Goal: Task Accomplishment & Management: Complete application form

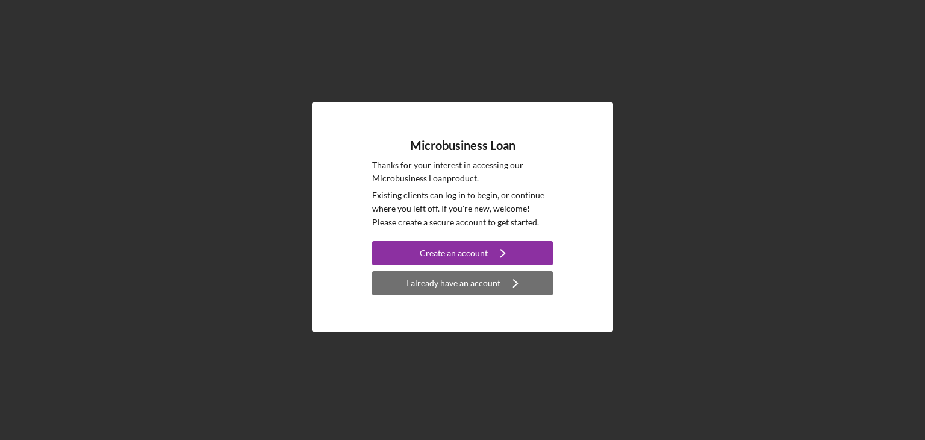
click at [443, 285] on div "I already have an account" at bounding box center [454, 283] width 94 height 24
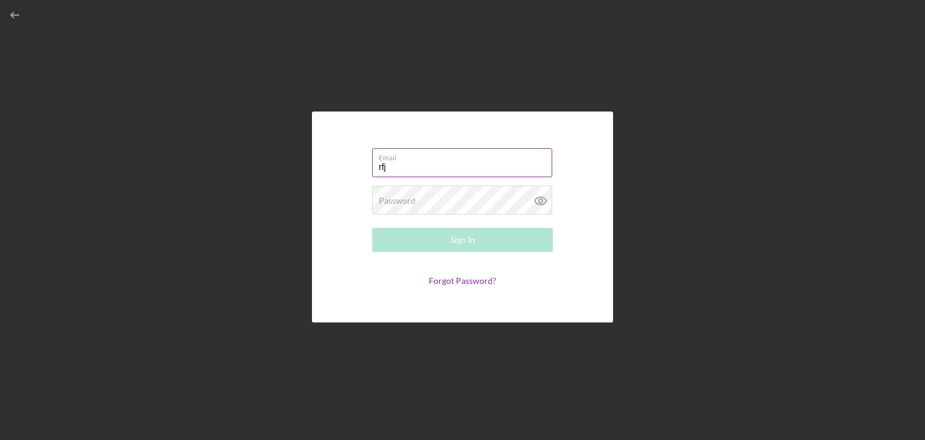
type input "[EMAIL_ADDRESS][DOMAIN_NAME]"
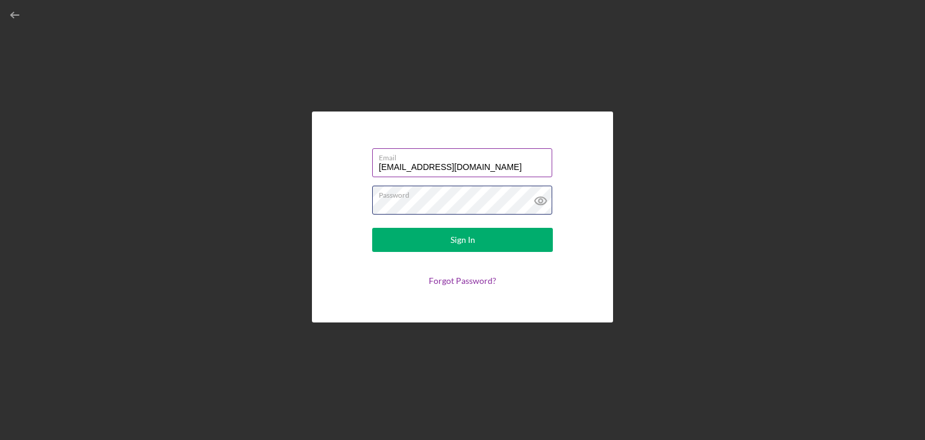
click at [372, 228] on button "Sign In" at bounding box center [462, 240] width 181 height 24
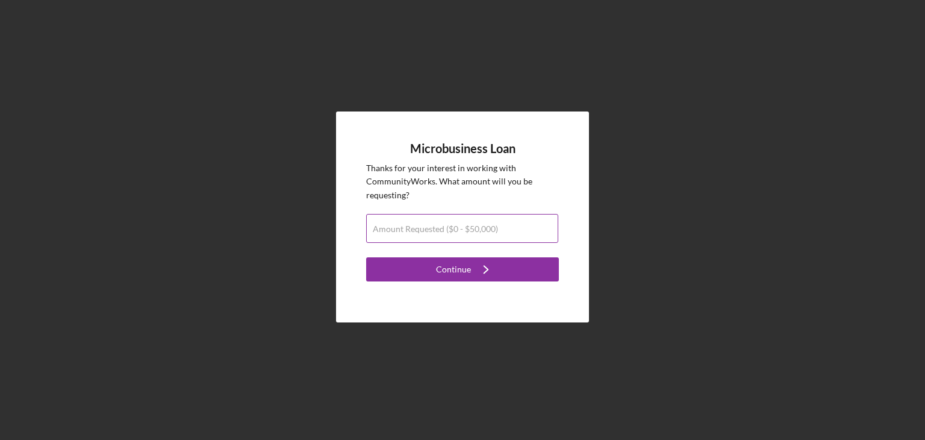
click at [454, 229] on label "Amount Requested ($0 - $50,000)" at bounding box center [435, 229] width 125 height 10
click at [454, 229] on input "Amount Requested ($0 - $50,000)" at bounding box center [462, 228] width 192 height 29
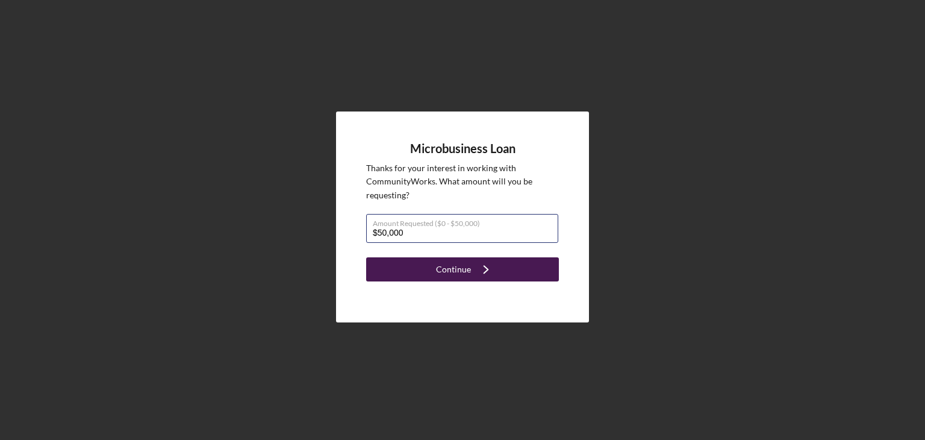
type input "$50,000"
click at [489, 269] on icon "Icon/Navigate" at bounding box center [486, 269] width 30 height 30
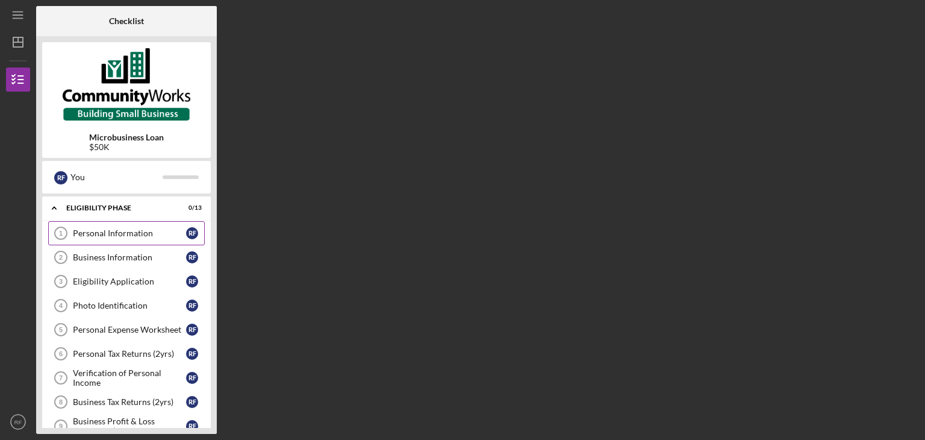
click at [125, 234] on div "Personal Information" at bounding box center [129, 233] width 113 height 10
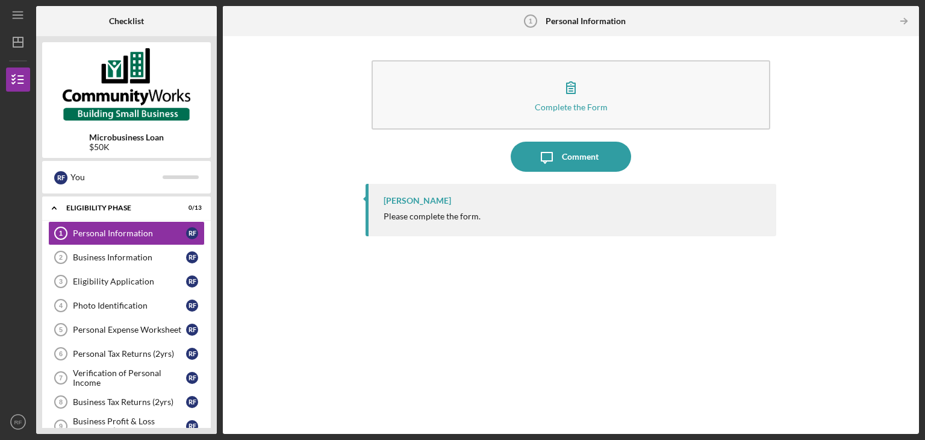
click at [436, 218] on div "Please complete the form." at bounding box center [432, 216] width 97 height 10
click at [433, 189] on div "[PERSON_NAME] Please complete the form." at bounding box center [571, 210] width 411 height 52
click at [522, 200] on div "[PERSON_NAME]" at bounding box center [574, 201] width 381 height 10
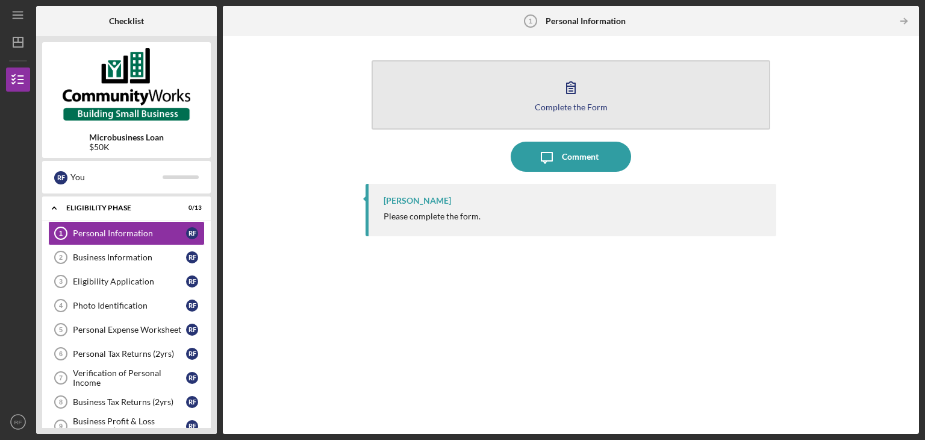
click at [569, 97] on icon "button" at bounding box center [571, 87] width 30 height 30
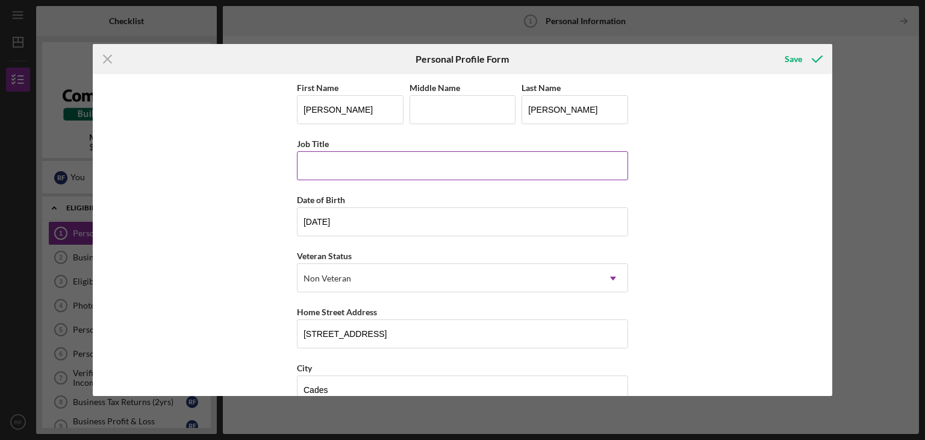
click at [406, 166] on input "Job Title" at bounding box center [462, 165] width 331 height 29
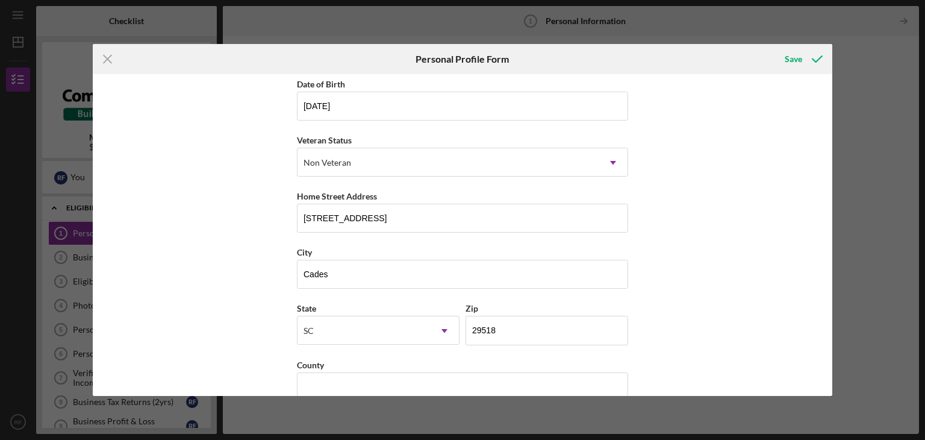
scroll to position [137, 0]
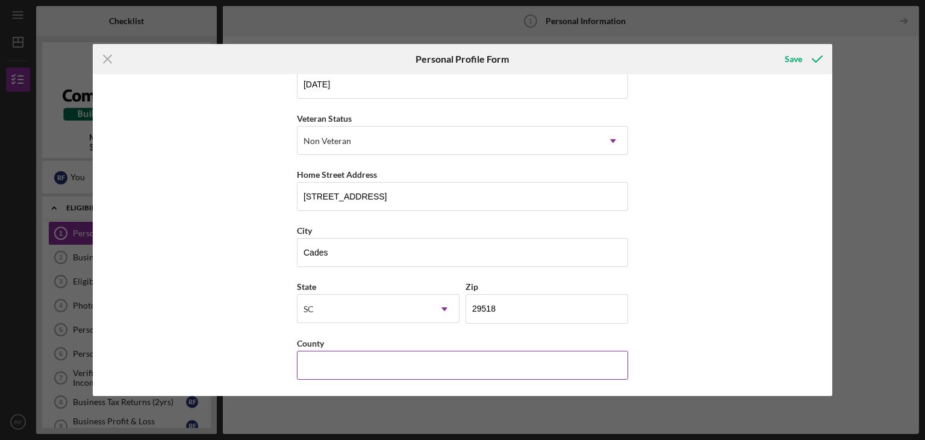
type input "Owner"
click at [372, 366] on input "County" at bounding box center [462, 365] width 331 height 29
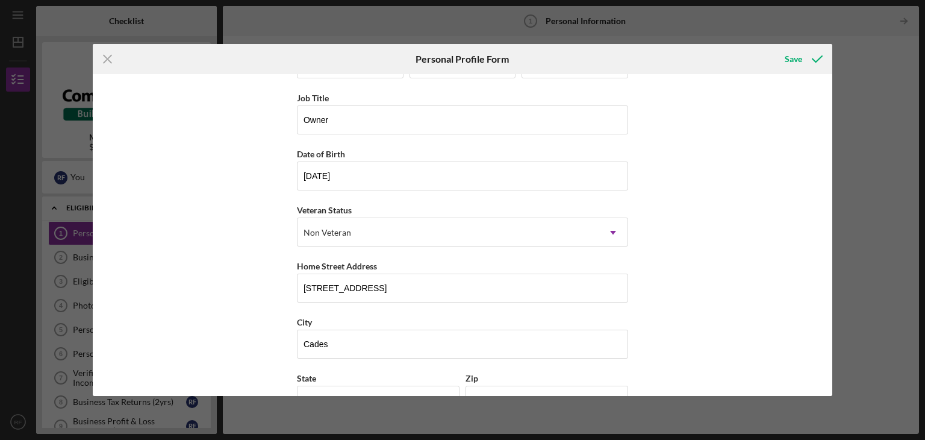
scroll to position [0, 0]
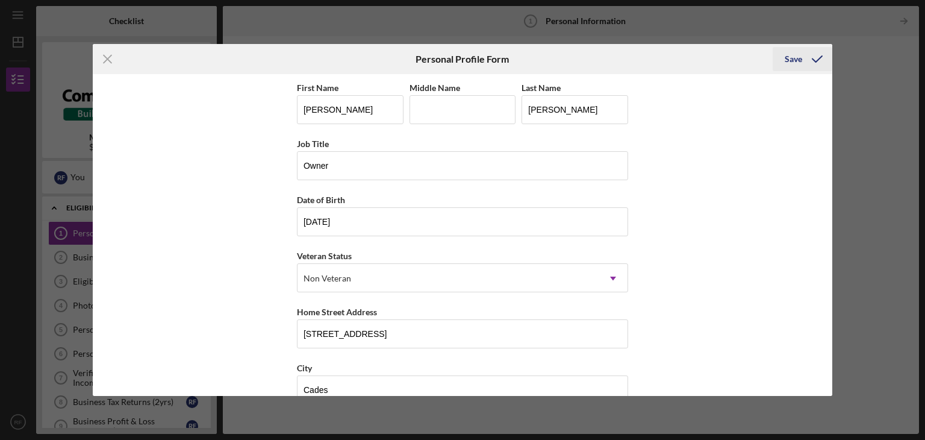
type input "[GEOGRAPHIC_DATA]"
click at [803, 54] on button "Save" at bounding box center [803, 59] width 60 height 24
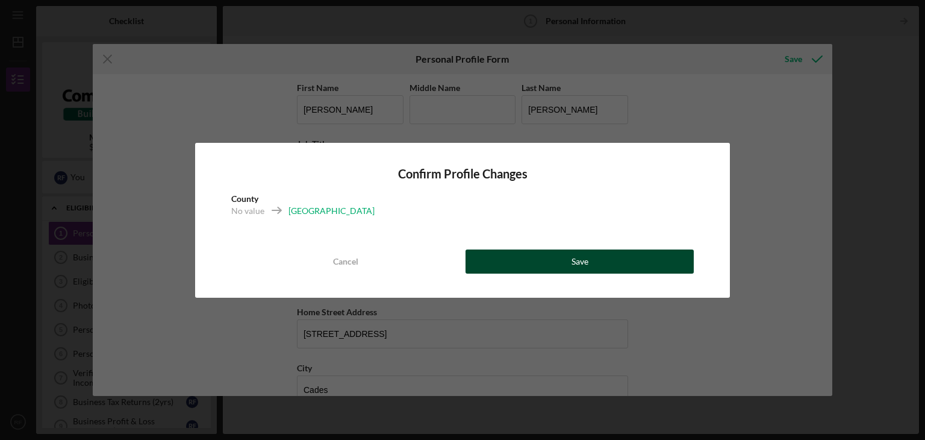
click at [553, 266] on button "Save" at bounding box center [580, 261] width 228 height 24
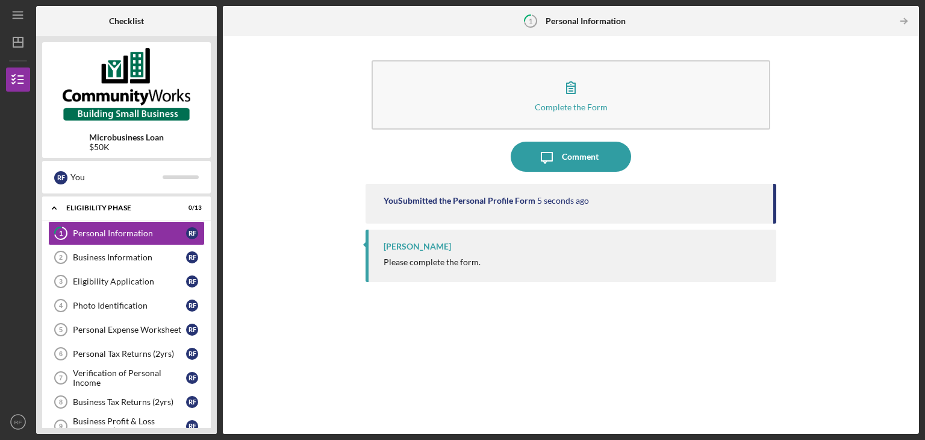
click at [439, 244] on div "[PERSON_NAME]" at bounding box center [417, 247] width 67 height 10
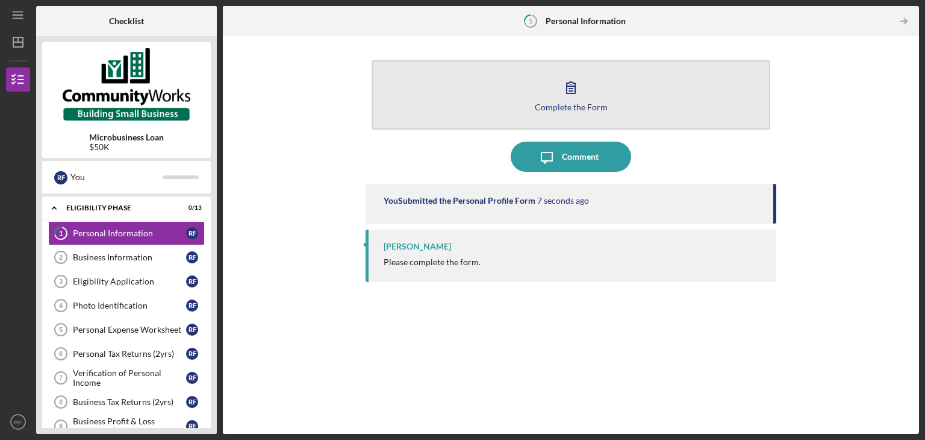
click at [579, 101] on icon "button" at bounding box center [571, 87] width 30 height 30
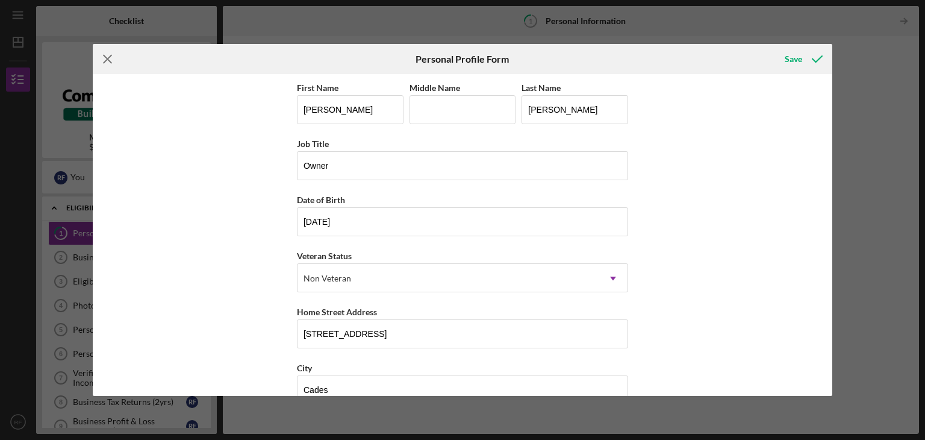
click at [110, 54] on icon "Icon/Menu Close" at bounding box center [108, 59] width 30 height 30
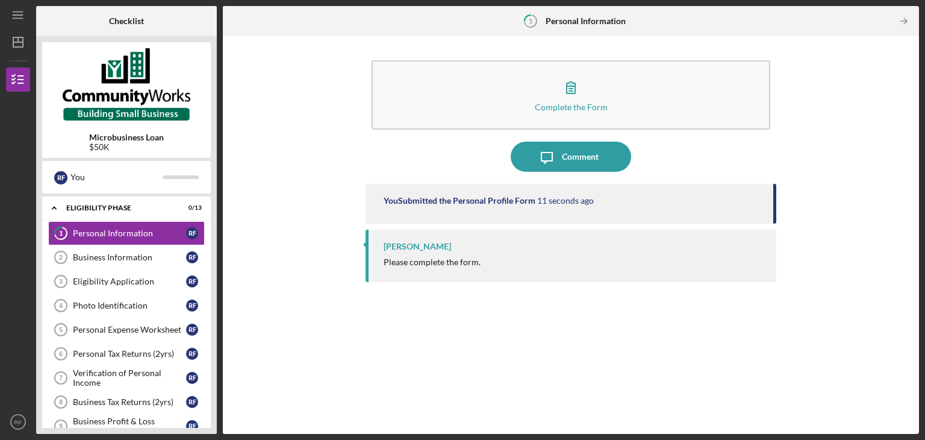
click at [513, 338] on div "You Submitted the Personal Profile Form 11 seconds ago [PERSON_NAME] Please com…" at bounding box center [571, 300] width 411 height 232
click at [122, 260] on div "Business Information" at bounding box center [129, 257] width 113 height 10
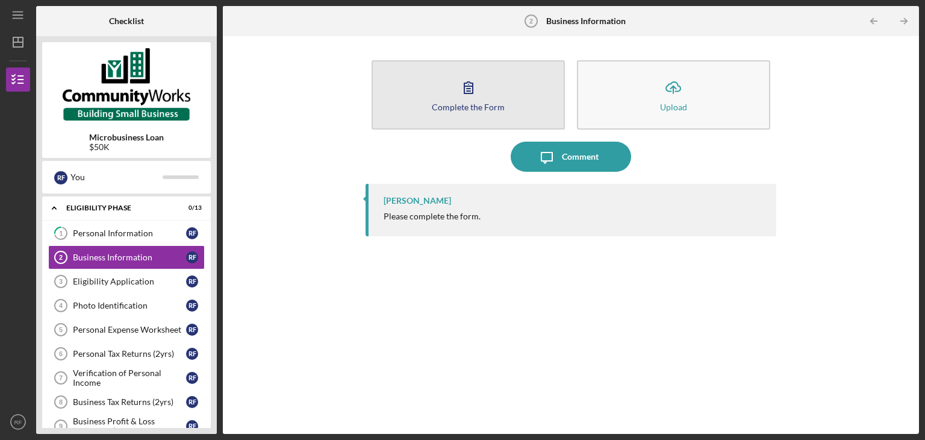
click at [525, 107] on button "Complete the Form Form" at bounding box center [468, 94] width 193 height 69
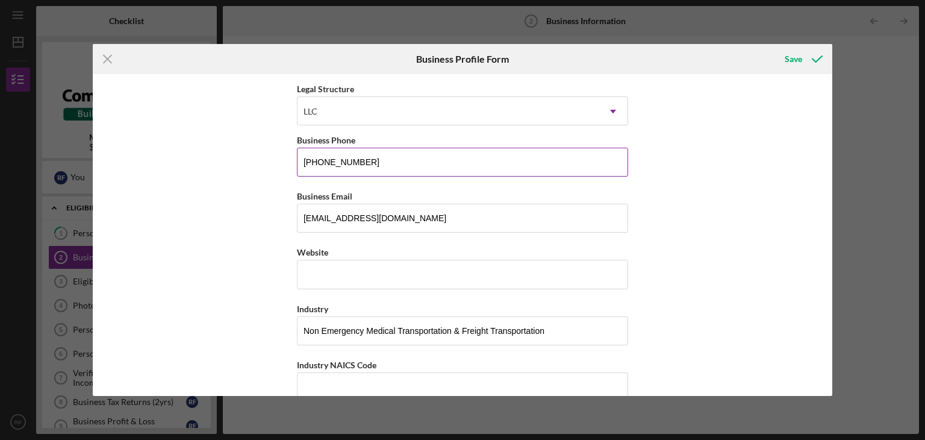
scroll to position [181, 0]
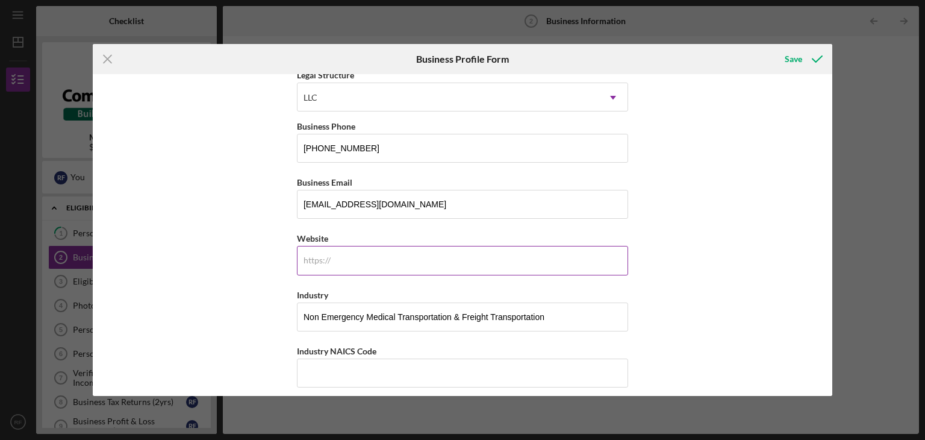
click at [395, 250] on input "Website" at bounding box center [462, 260] width 331 height 29
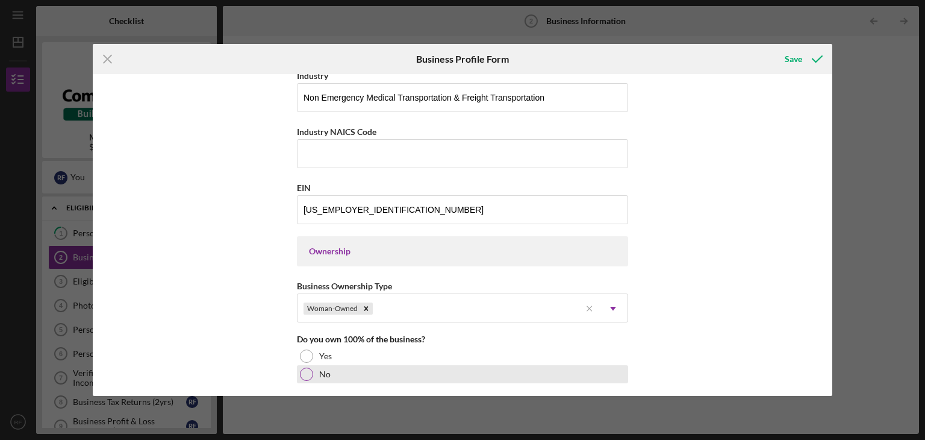
scroll to position [422, 0]
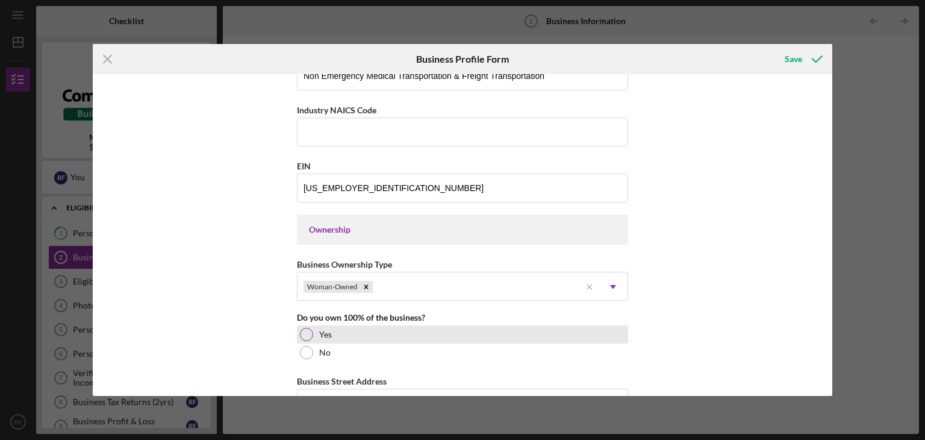
type input "[DOMAIN_NAME]"
click at [352, 328] on div "Yes" at bounding box center [462, 334] width 331 height 18
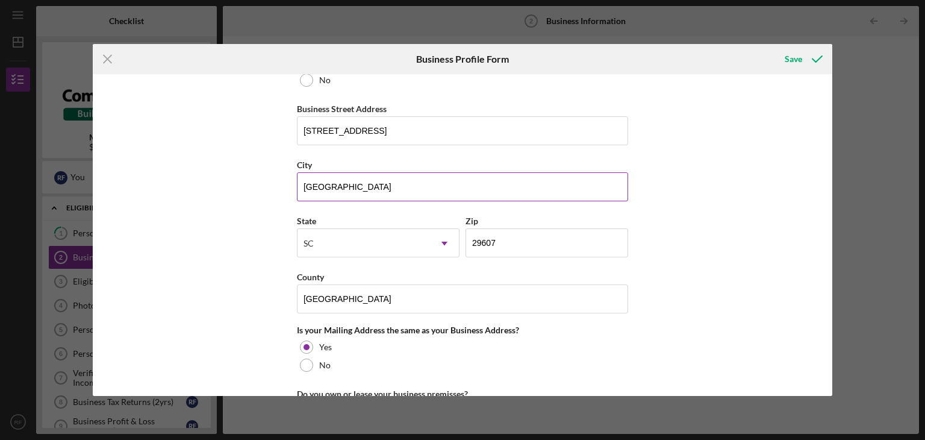
scroll to position [723, 0]
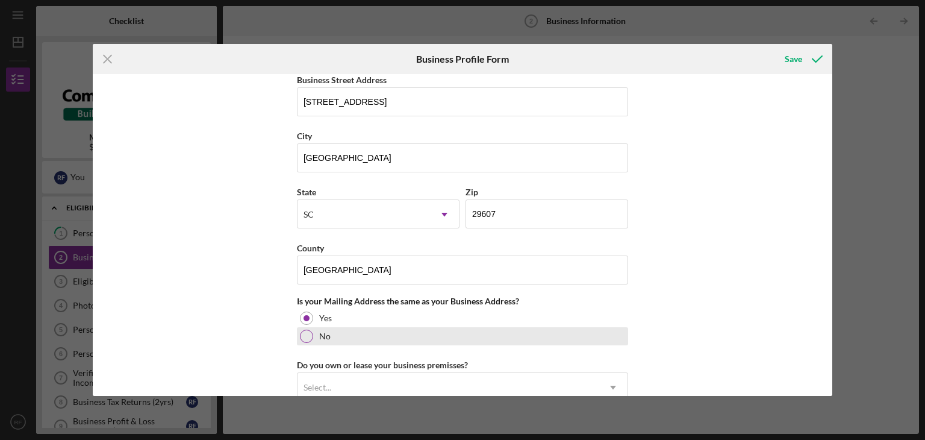
click at [321, 336] on label "No" at bounding box center [324, 336] width 11 height 10
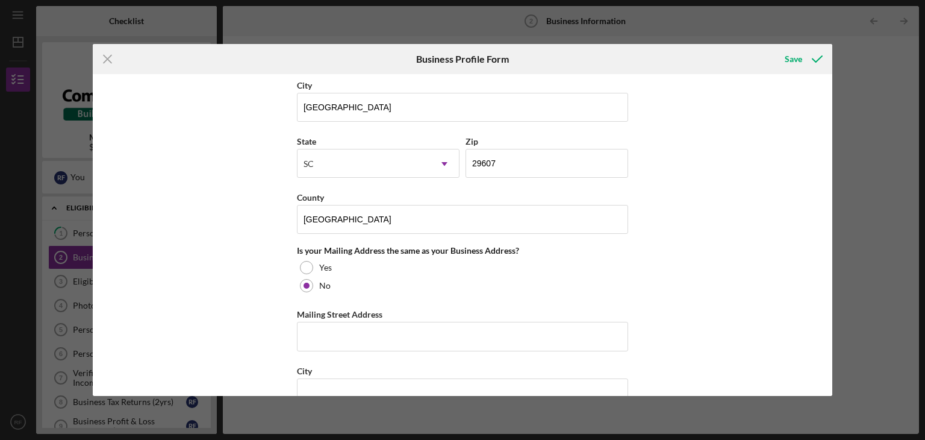
scroll to position [843, 0]
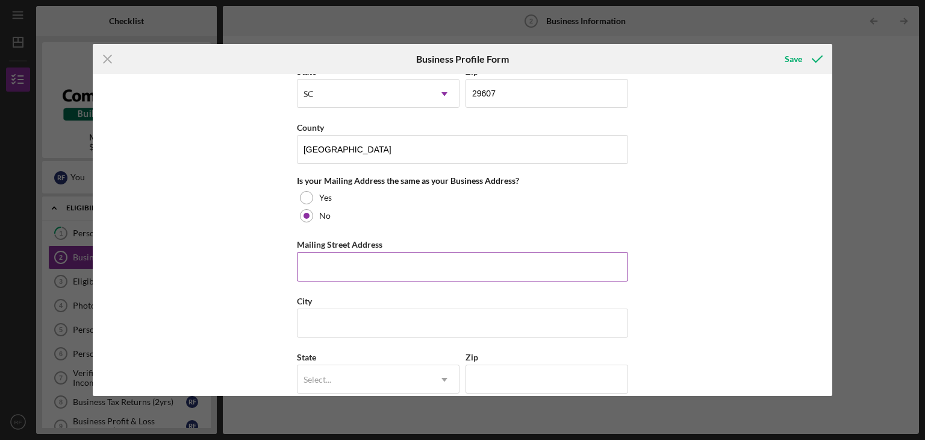
click at [408, 268] on input "Mailing Street Address" at bounding box center [462, 266] width 331 height 29
type input "PO BOX 342"
type input "[PERSON_NAME]"
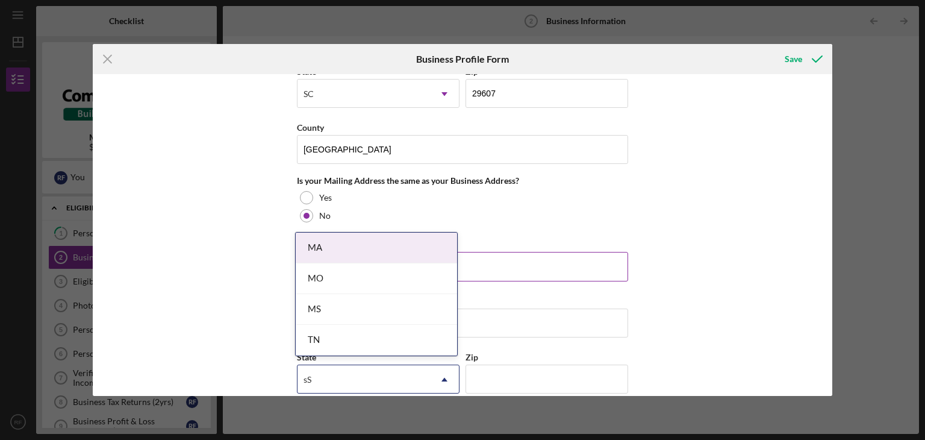
type input "s"
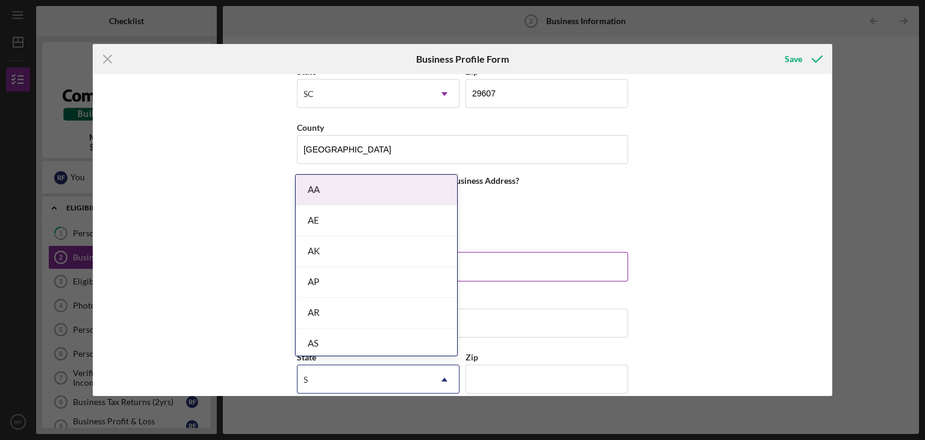
type input "SC"
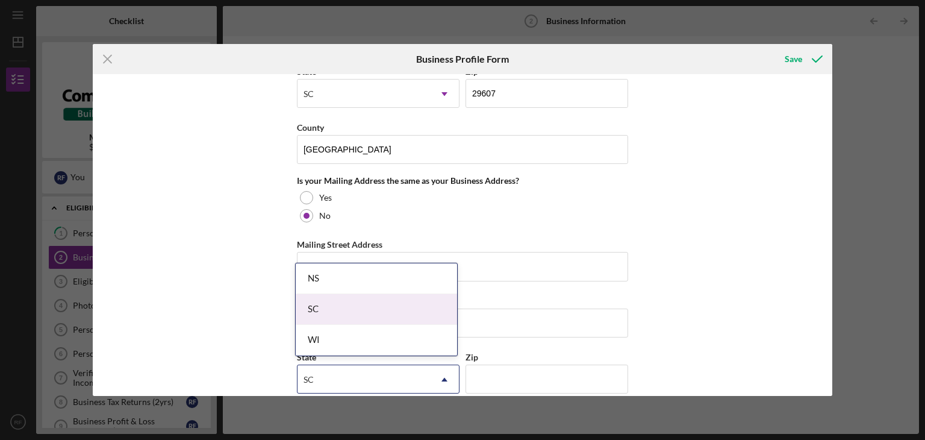
click at [384, 305] on div "SC" at bounding box center [376, 309] width 161 height 31
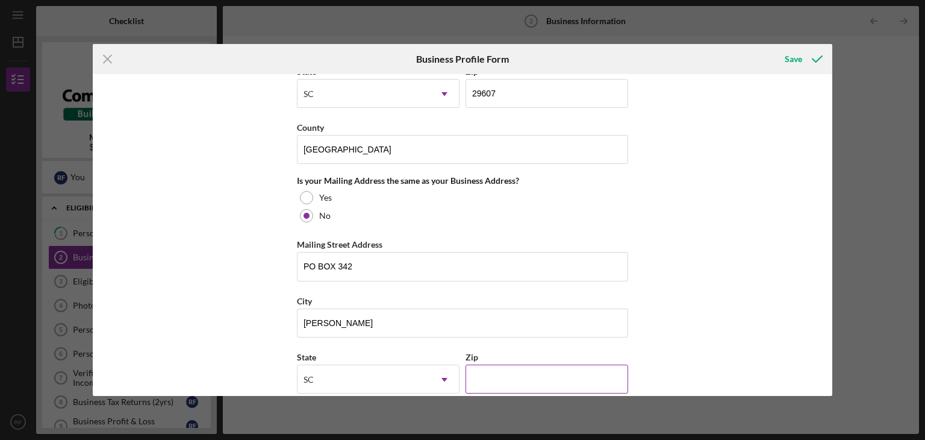
click at [499, 379] on input "Zip" at bounding box center [547, 379] width 163 height 29
type input "29662"
click at [746, 326] on div "Business Name RFJ & Company LLC DBA RFJ & Company LLC Business Start Date [DATE…" at bounding box center [463, 235] width 740 height 322
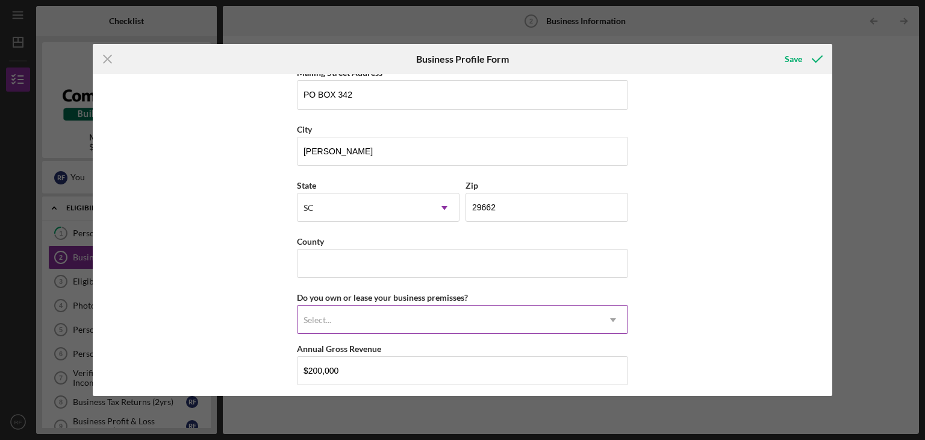
scroll to position [1024, 0]
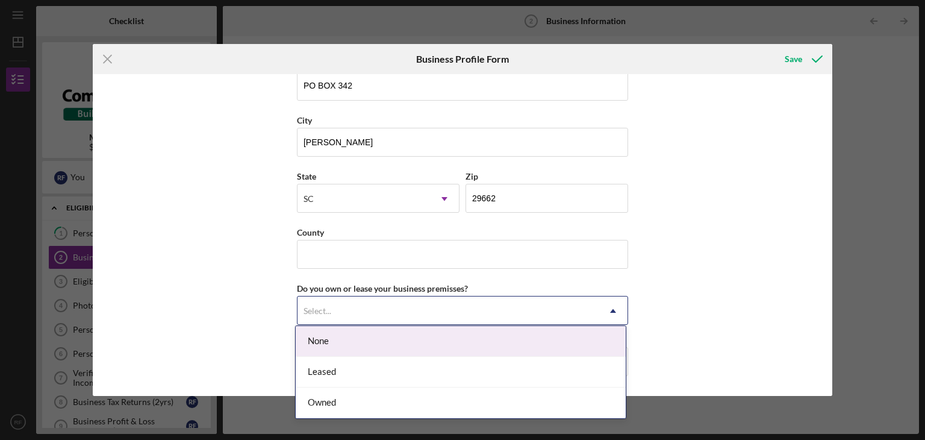
click at [416, 307] on div "Select..." at bounding box center [448, 311] width 301 height 28
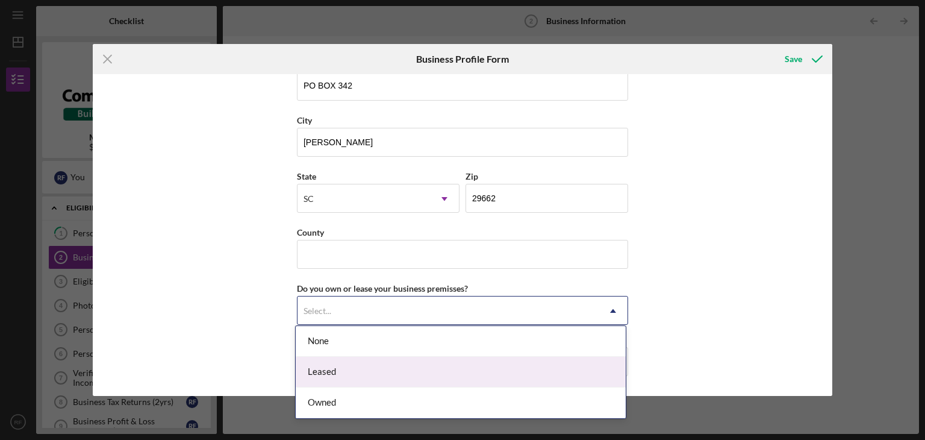
click at [363, 369] on div "Leased" at bounding box center [461, 372] width 330 height 31
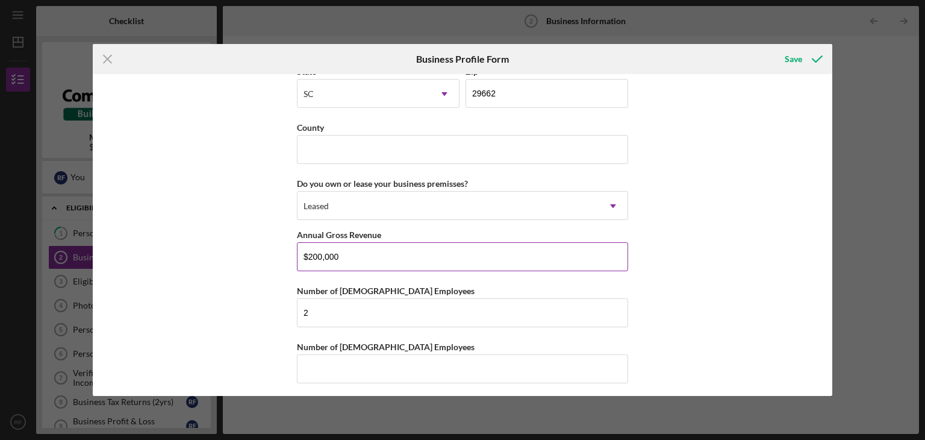
scroll to position [1130, 0]
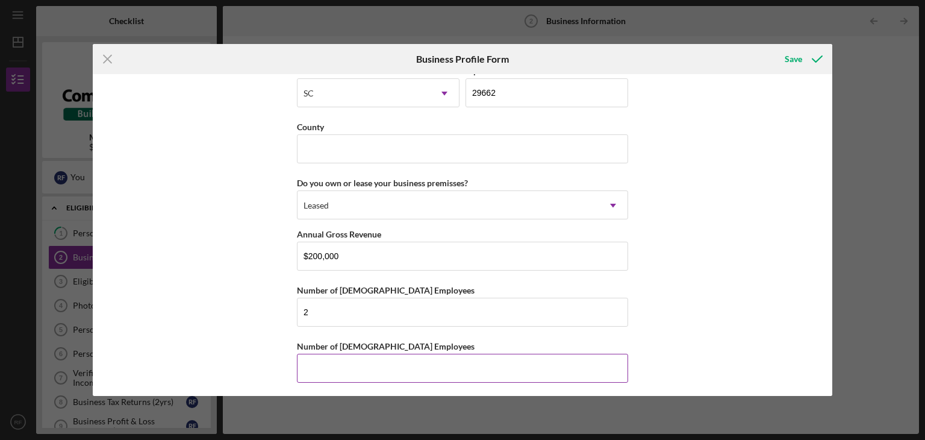
click at [328, 363] on input "Number of [DEMOGRAPHIC_DATA] Employees" at bounding box center [462, 368] width 331 height 29
type input "2"
drag, startPoint x: 351, startPoint y: 302, endPoint x: 277, endPoint y: 339, distance: 83.0
click at [277, 340] on div "Business Name RFJ & Company LLC DBA RFJ & Company LLC Business Start Date [DATE…" at bounding box center [463, 235] width 740 height 322
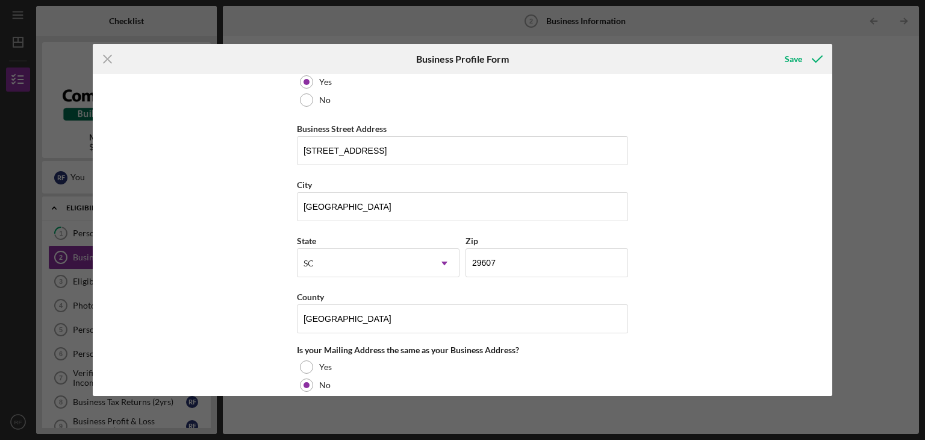
scroll to position [648, 0]
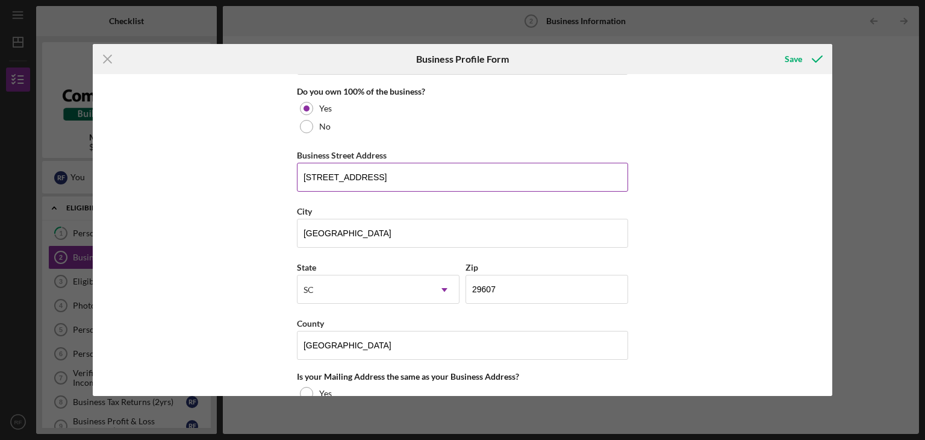
drag, startPoint x: 390, startPoint y: 173, endPoint x: 298, endPoint y: 169, distance: 92.9
click at [298, 169] on input "[STREET_ADDRESS]" at bounding box center [462, 177] width 331 height 29
type input "[STREET_ADDRESS]"
click at [854, 241] on div "Icon/Menu Close Business Profile Form Save Business Name RFJ & Company LLC DBA …" at bounding box center [462, 220] width 925 height 440
drag, startPoint x: 806, startPoint y: 234, endPoint x: 692, endPoint y: 240, distance: 114.0
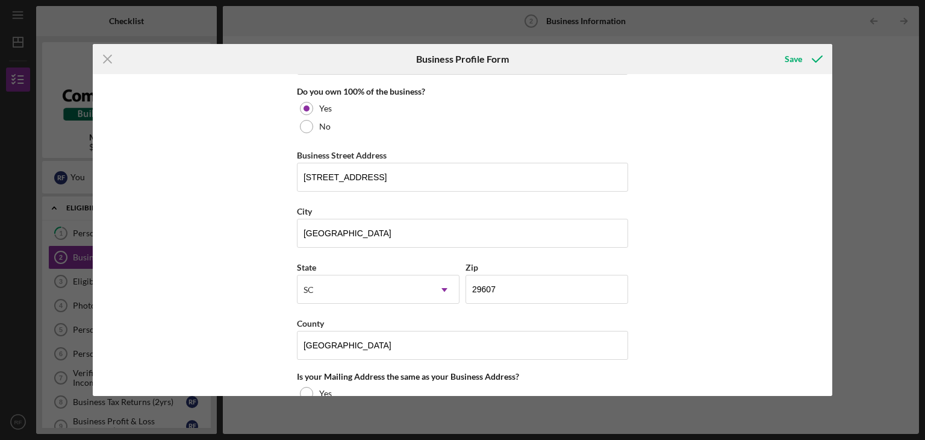
click at [777, 239] on div "Business Name RFJ & Company LLC DBA RFJ & Company LLC Business Start Date [DATE…" at bounding box center [463, 235] width 740 height 322
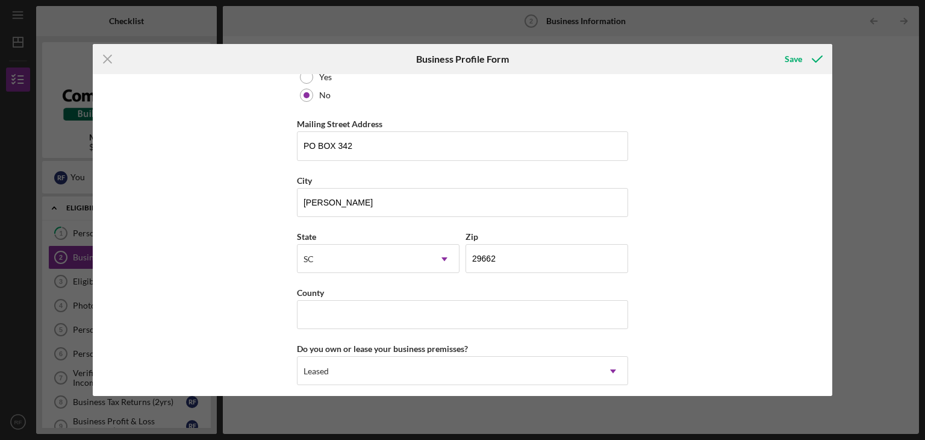
scroll to position [1130, 0]
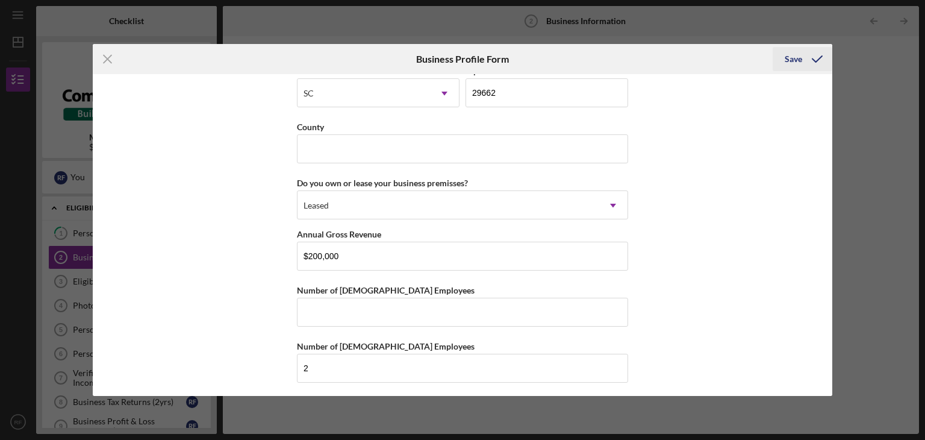
click at [805, 58] on icon "submit" at bounding box center [818, 59] width 30 height 30
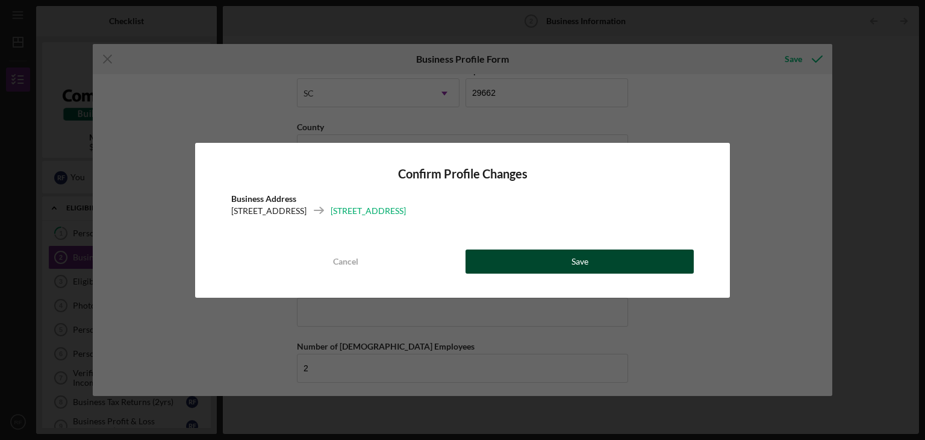
click at [582, 261] on div "Save" at bounding box center [580, 261] width 17 height 24
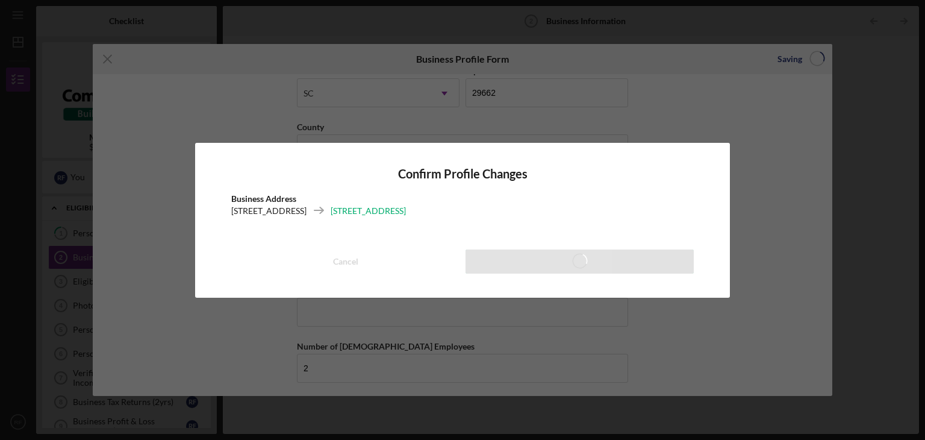
type input "2"
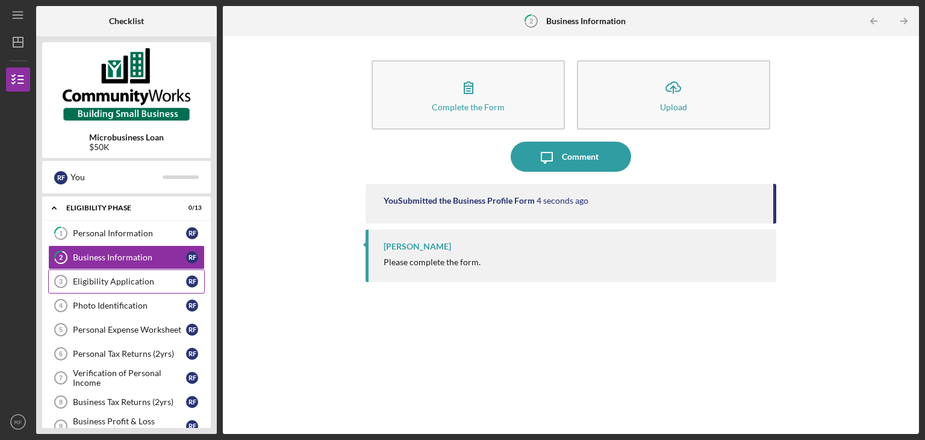
click at [150, 286] on link "Eligibility Application 3 Eligibility Application R F" at bounding box center [126, 281] width 157 height 24
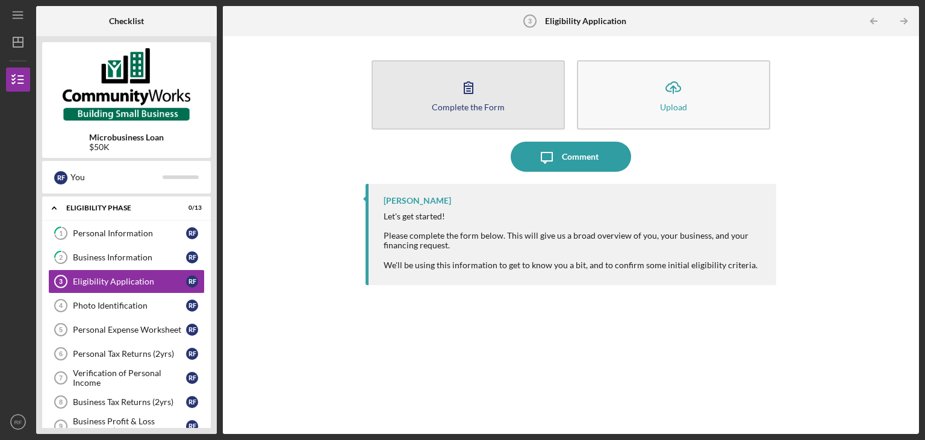
click at [487, 97] on button "Complete the Form Form" at bounding box center [468, 94] width 193 height 69
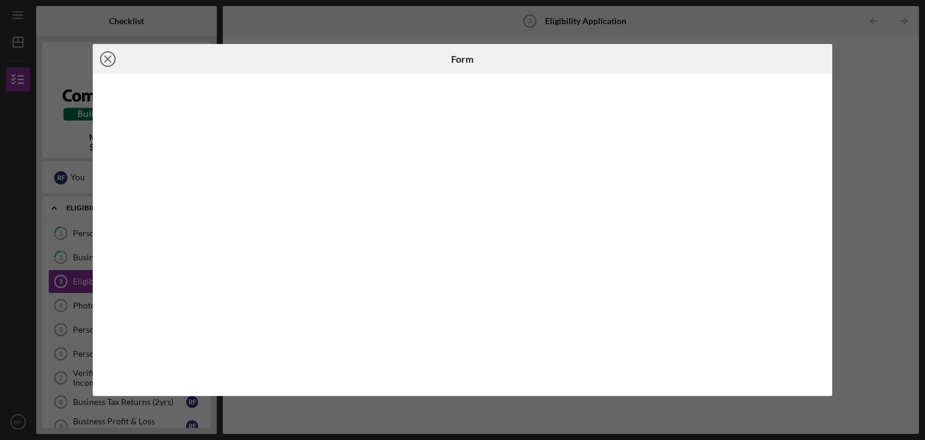
click at [101, 56] on circle at bounding box center [108, 59] width 14 height 14
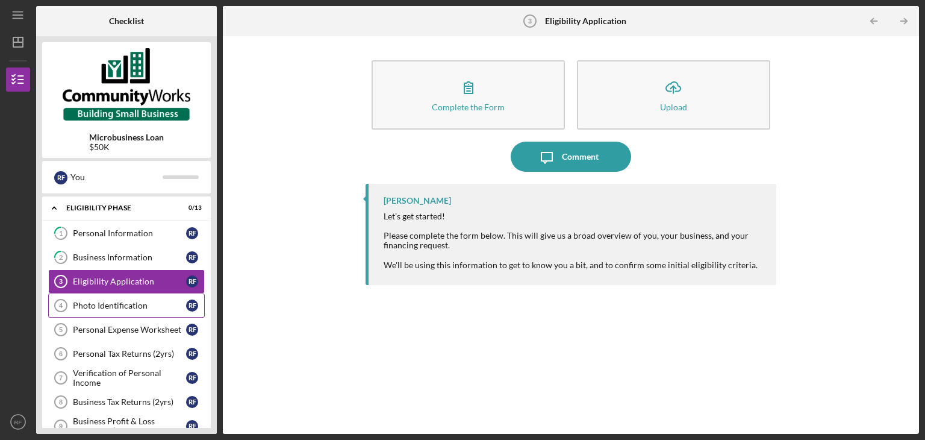
click at [119, 301] on div "Photo Identification" at bounding box center [129, 306] width 113 height 10
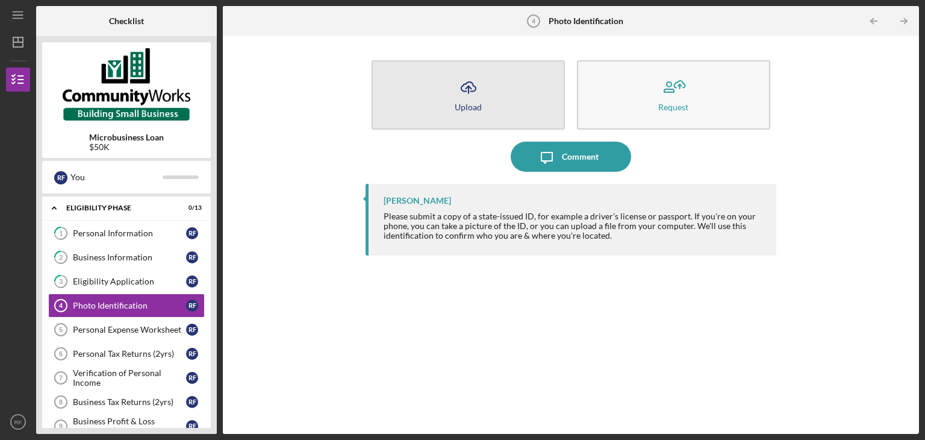
click at [516, 92] on button "Icon/Upload Upload" at bounding box center [468, 94] width 193 height 69
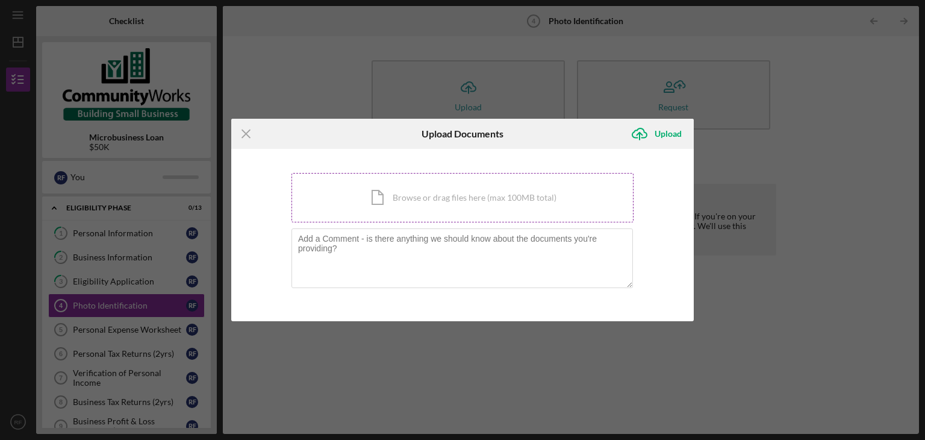
click at [446, 202] on div "Icon/Document Browse or drag files here (max 100MB total) Tap to choose files o…" at bounding box center [463, 197] width 342 height 49
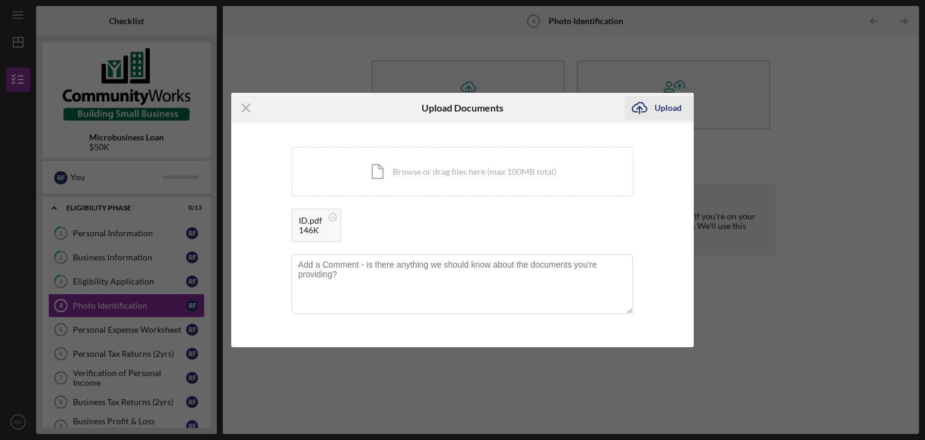
click at [656, 114] on div "Upload" at bounding box center [668, 108] width 27 height 24
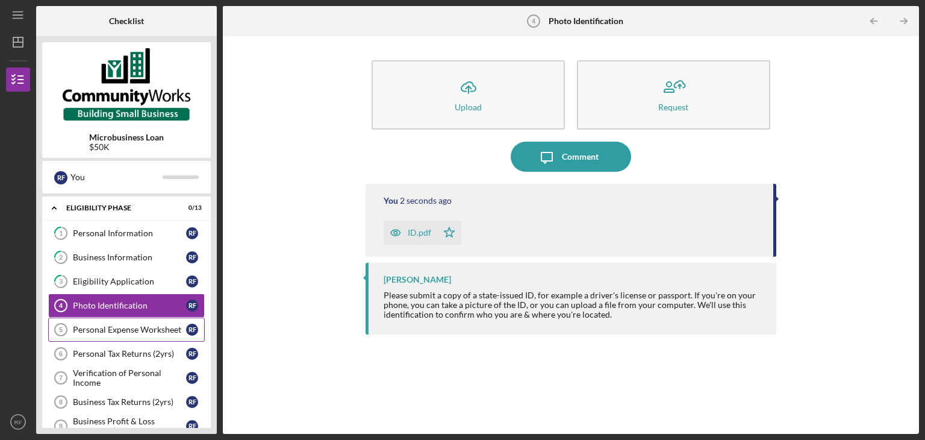
click at [112, 334] on link "Personal Expense Worksheet 5 Personal Expense Worksheet R F" at bounding box center [126, 330] width 157 height 24
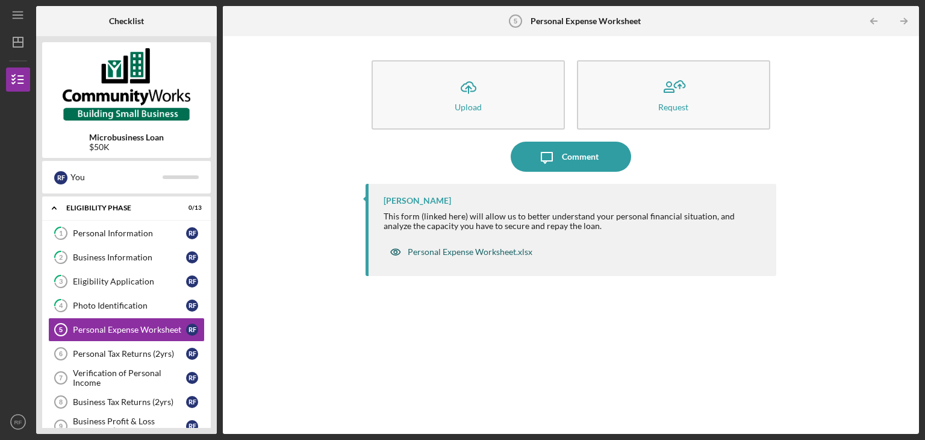
click at [460, 252] on div "Personal Expense Worksheet.xlsx" at bounding box center [470, 252] width 125 height 10
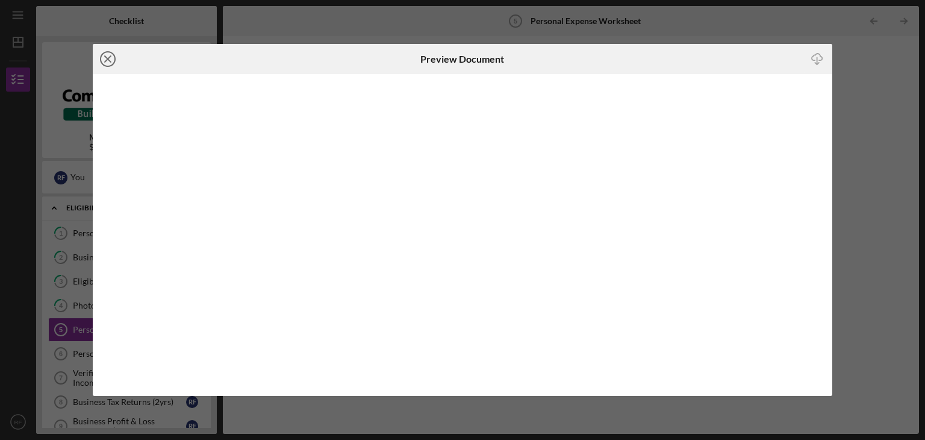
click at [105, 60] on icon "Icon/Close" at bounding box center [108, 59] width 30 height 30
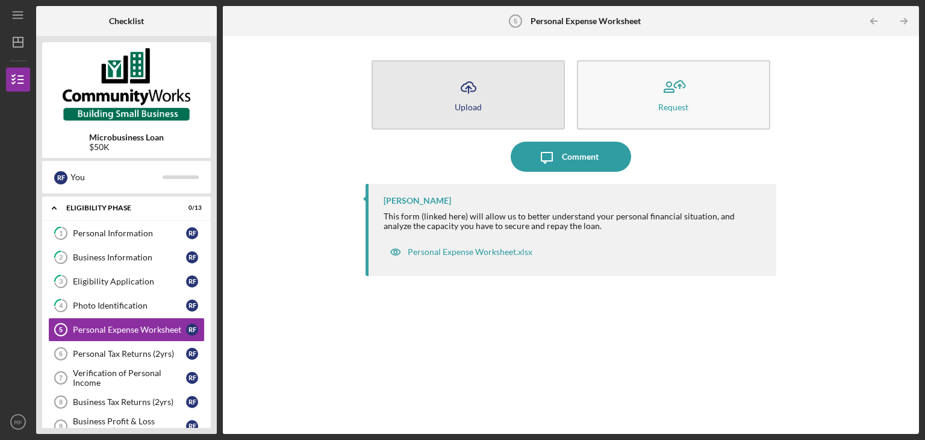
click at [489, 77] on button "Icon/Upload Upload" at bounding box center [468, 94] width 193 height 69
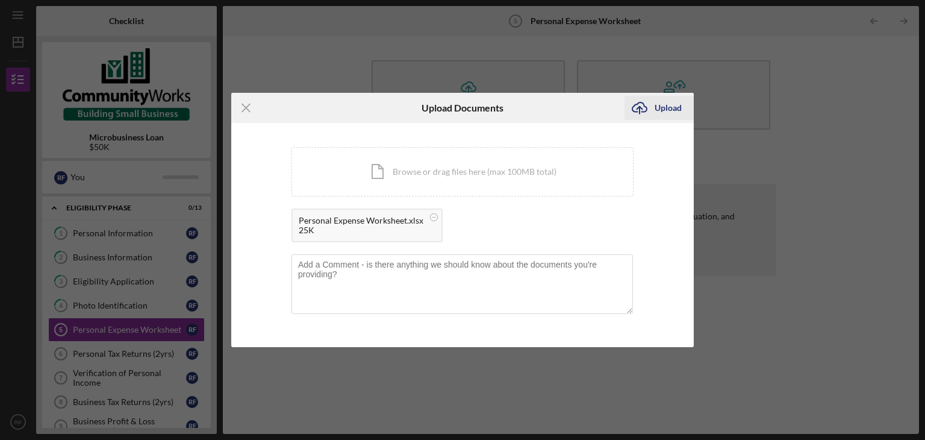
click at [656, 108] on div "Upload" at bounding box center [668, 108] width 27 height 24
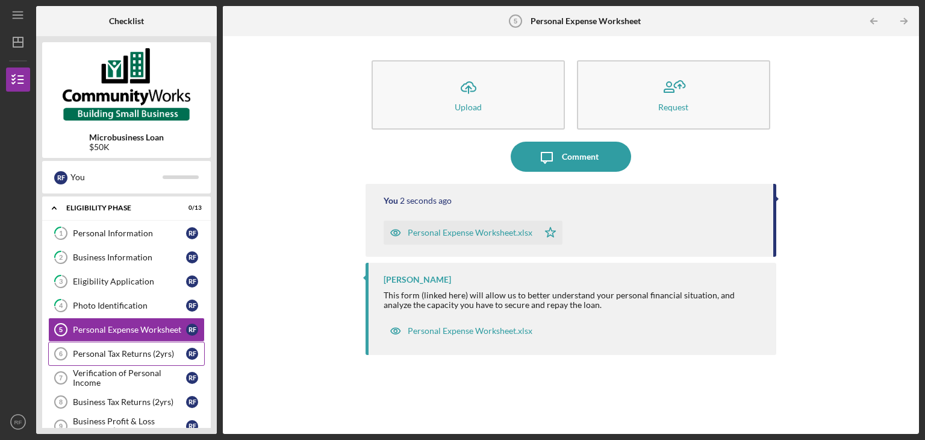
click at [146, 357] on div "Personal Tax Returns (2yrs)" at bounding box center [129, 354] width 113 height 10
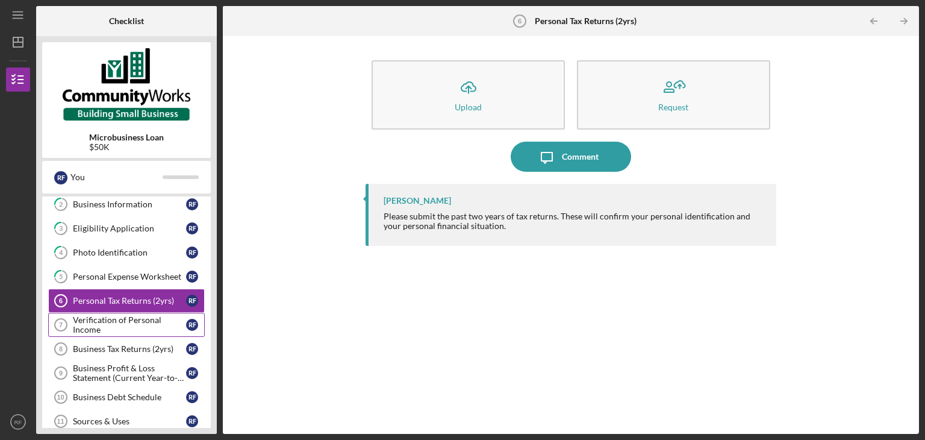
scroll to position [60, 0]
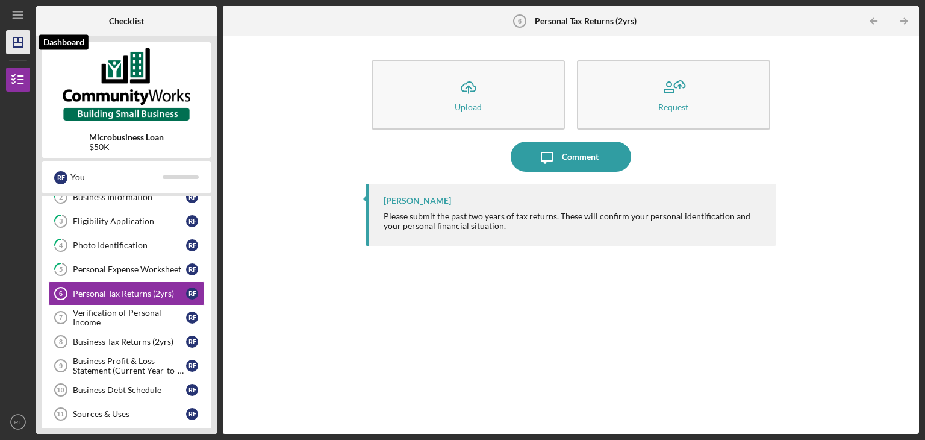
click at [12, 40] on icon "Icon/Dashboard" at bounding box center [18, 42] width 30 height 30
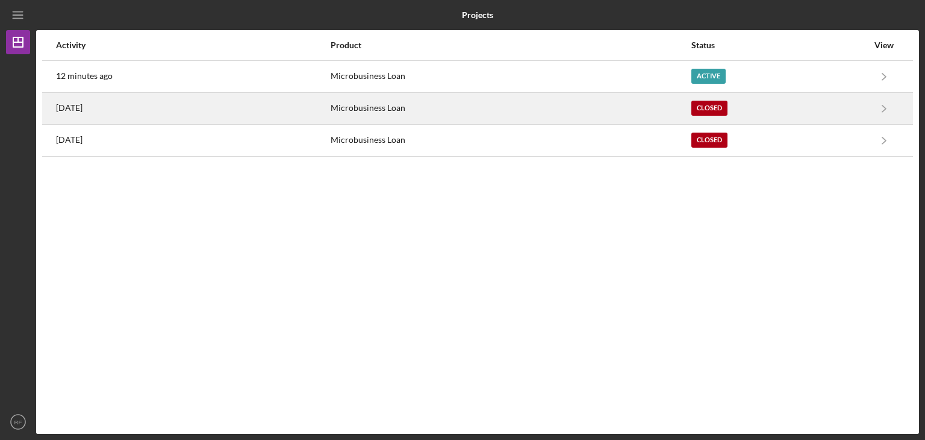
click at [83, 109] on time "[DATE]" at bounding box center [69, 108] width 27 height 10
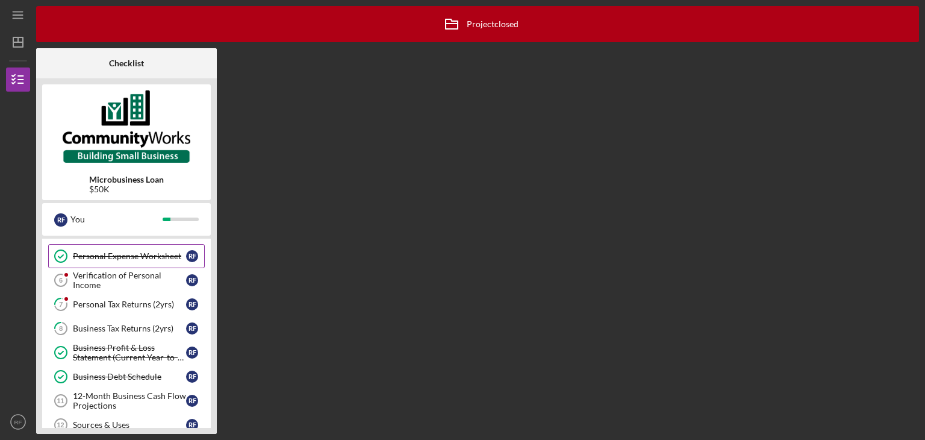
scroll to position [120, 0]
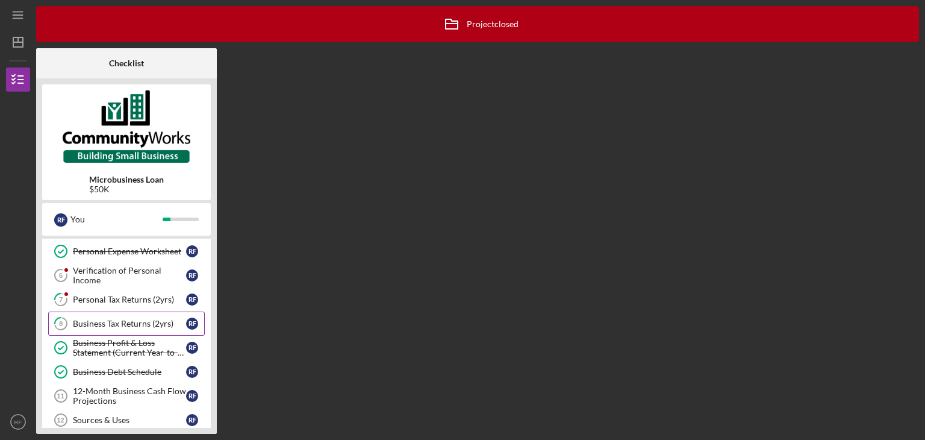
click at [161, 319] on div "Business Tax Returns (2yrs)" at bounding box center [129, 324] width 113 height 10
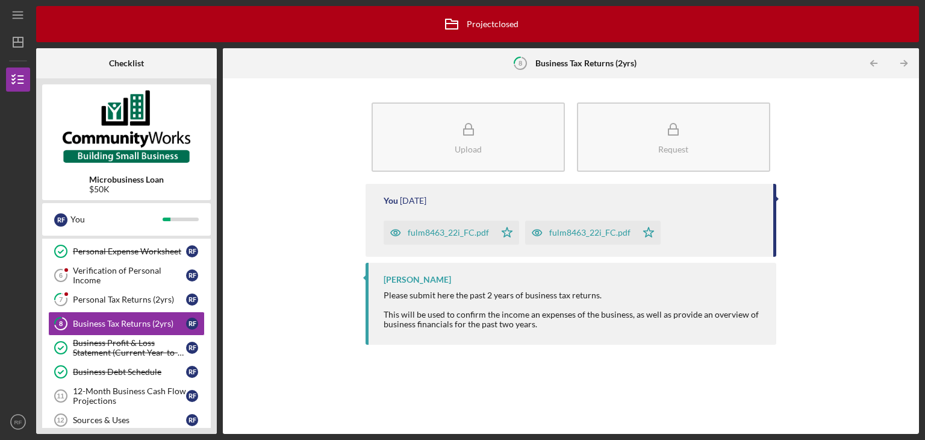
click at [443, 231] on div "fulm8463_22i_FC.pdf" at bounding box center [448, 233] width 81 height 10
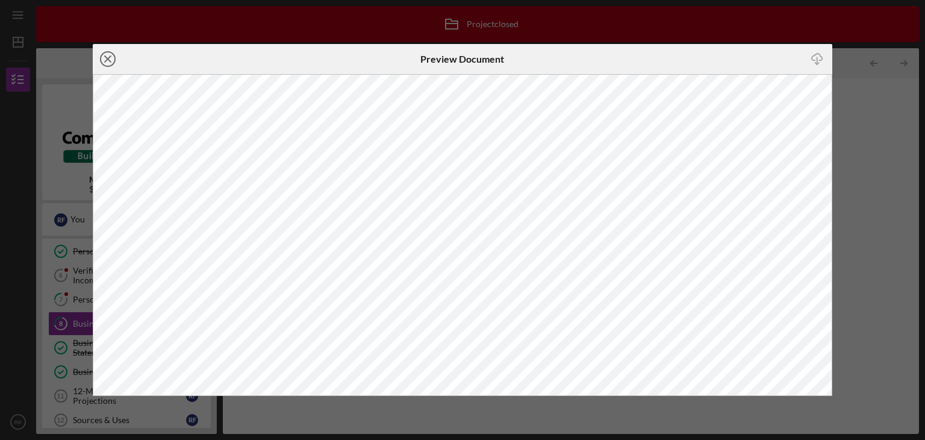
click at [104, 62] on icon "Icon/Close" at bounding box center [108, 59] width 30 height 30
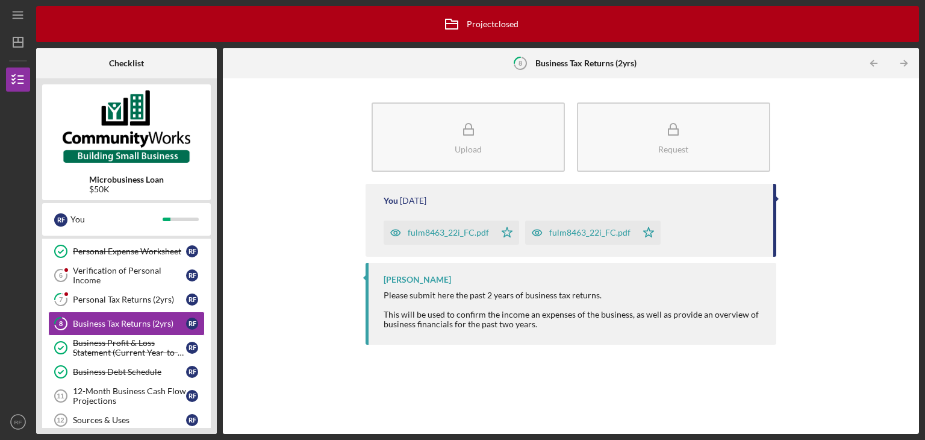
click at [599, 234] on div "fulm8463_22i_FC.pdf" at bounding box center [589, 233] width 81 height 10
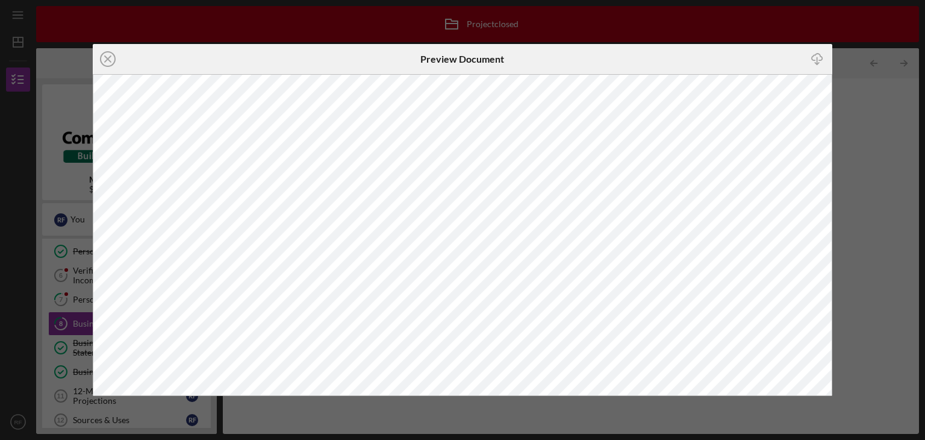
click at [868, 110] on div "Icon/Close Preview Document Icon/Download" at bounding box center [462, 220] width 925 height 440
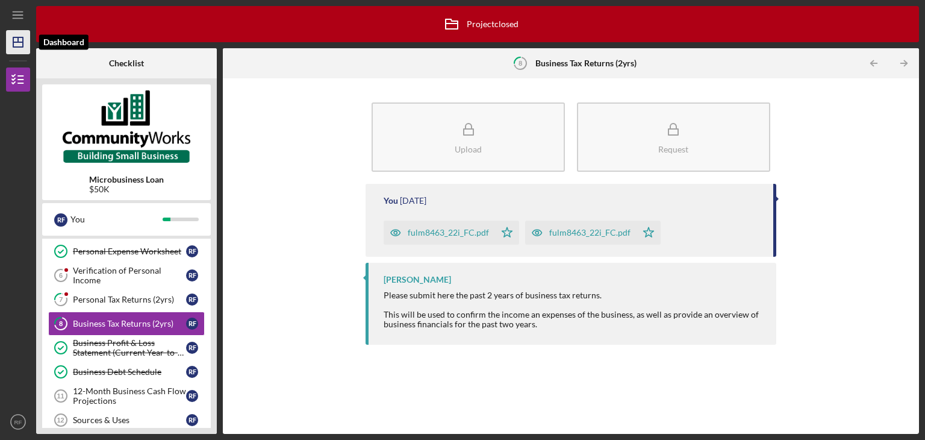
click at [8, 40] on icon "Icon/Dashboard" at bounding box center [18, 42] width 30 height 30
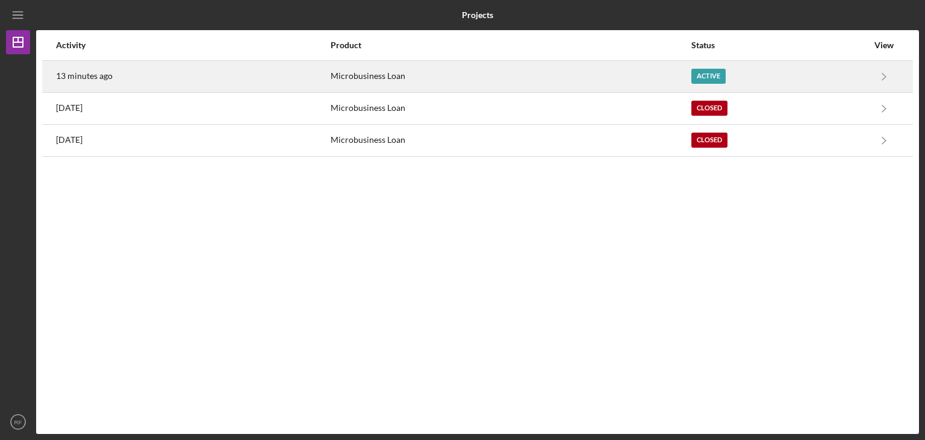
click at [96, 76] on time "13 minutes ago" at bounding box center [84, 76] width 57 height 10
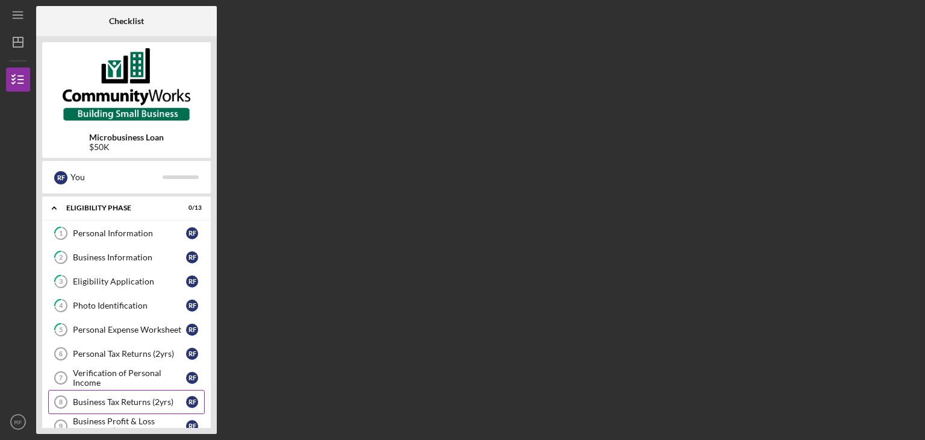
click at [134, 405] on link "Business Tax Returns (2yrs) 8 Business Tax Returns (2yrs) R F" at bounding box center [126, 402] width 157 height 24
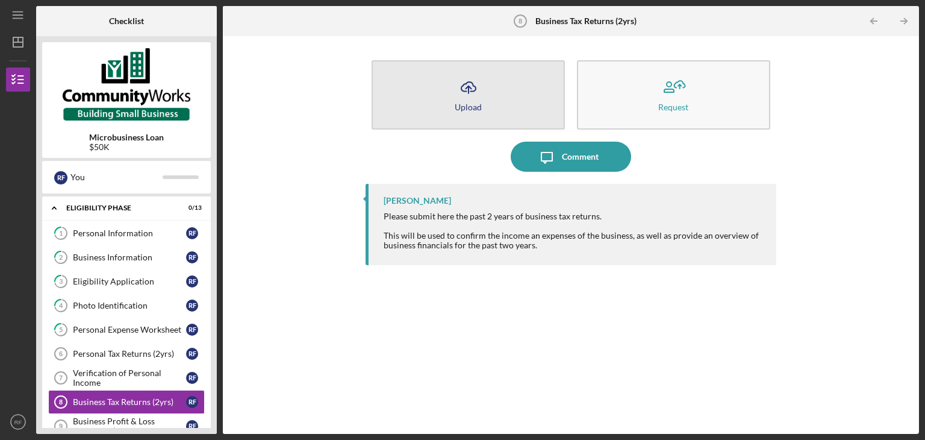
click at [480, 99] on icon "Icon/Upload" at bounding box center [469, 87] width 30 height 30
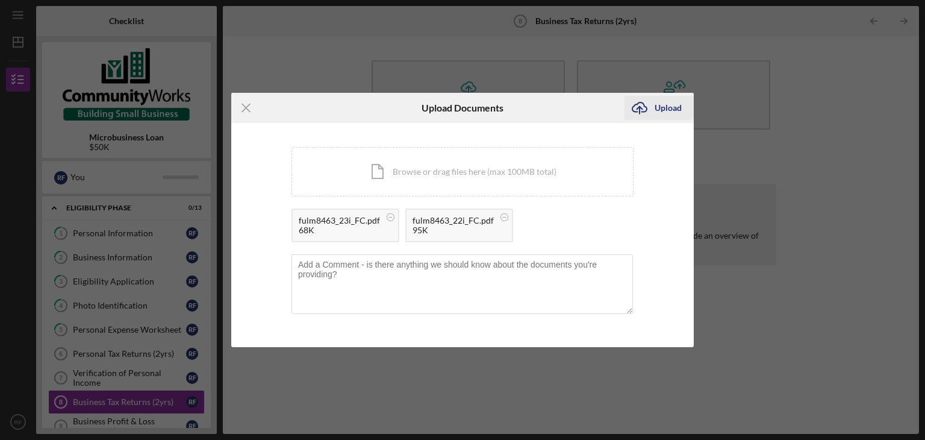
click at [648, 109] on icon "Icon/Upload" at bounding box center [640, 108] width 30 height 30
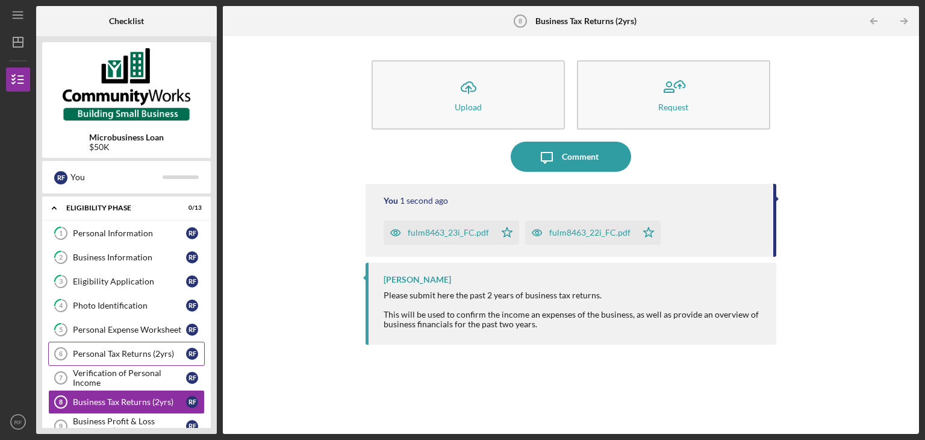
click at [124, 351] on div "Personal Tax Returns (2yrs)" at bounding box center [129, 354] width 113 height 10
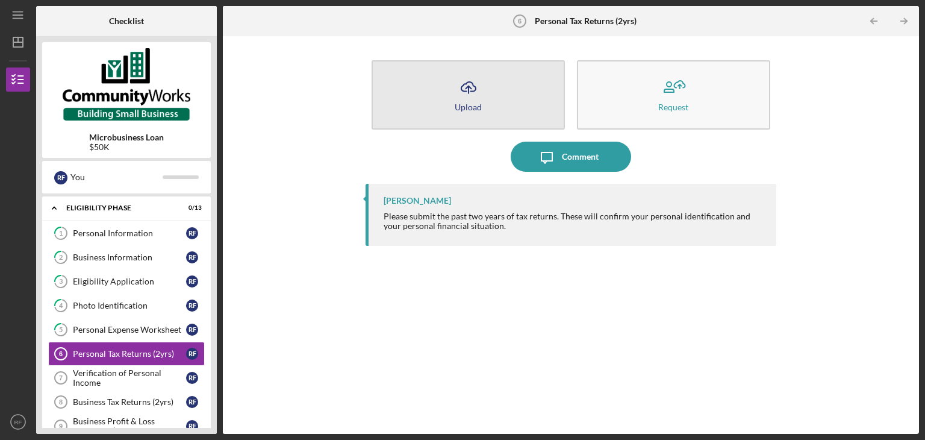
click at [472, 114] on button "Icon/Upload Upload" at bounding box center [468, 94] width 193 height 69
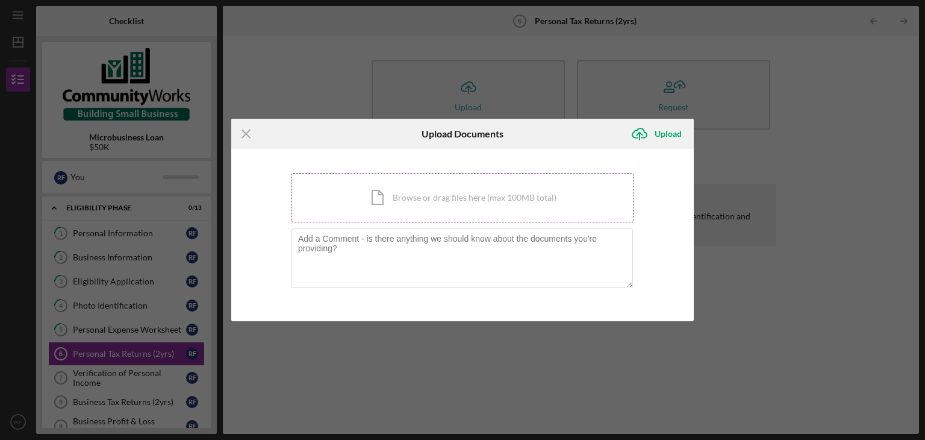
click at [452, 201] on div "Icon/Document Browse or drag files here (max 100MB total) Tap to choose files o…" at bounding box center [463, 197] width 342 height 49
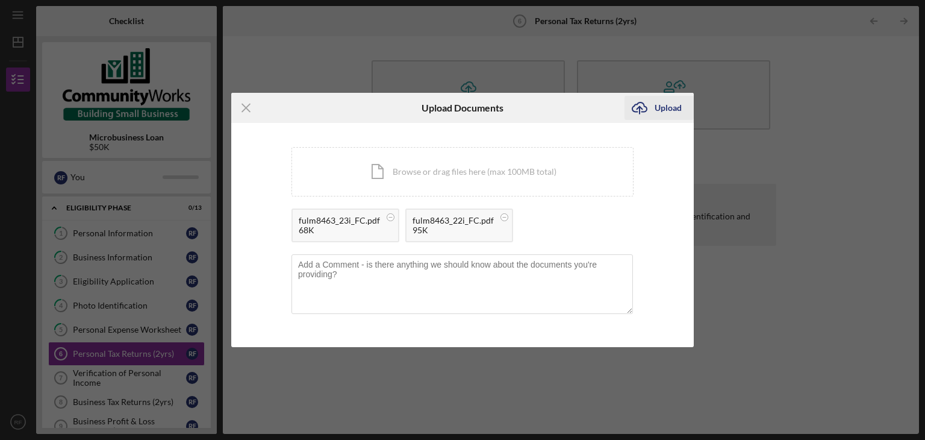
click at [663, 103] on div "Upload" at bounding box center [668, 108] width 27 height 24
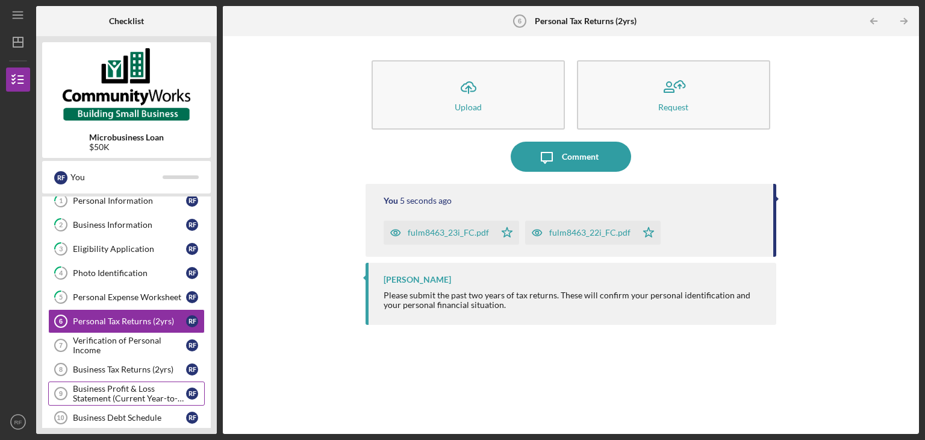
scroll to position [60, 0]
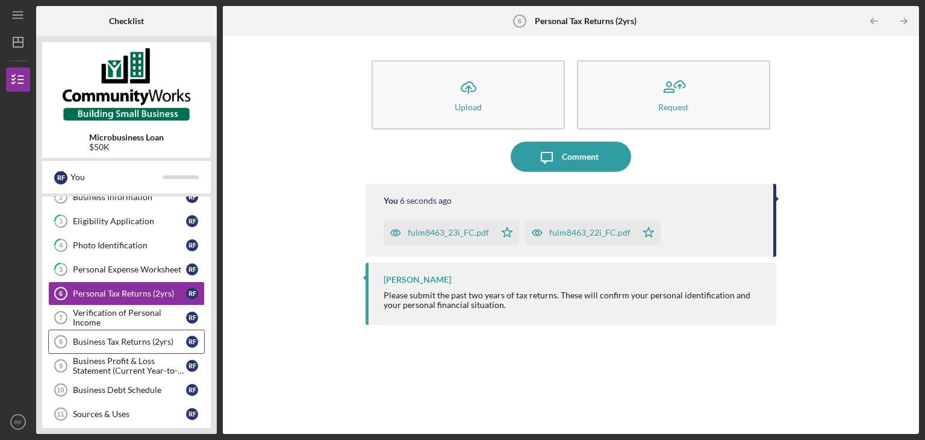
click at [128, 341] on div "Business Tax Returns (2yrs)" at bounding box center [129, 342] width 113 height 10
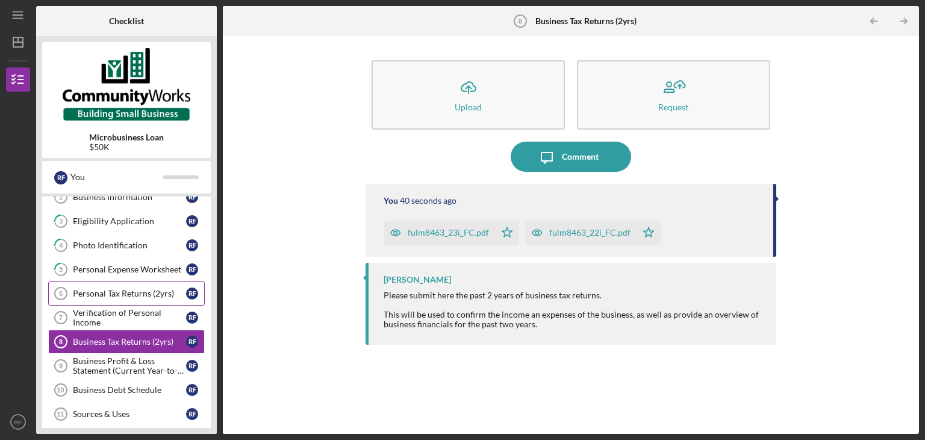
click at [157, 289] on div "Personal Tax Returns (2yrs)" at bounding box center [129, 294] width 113 height 10
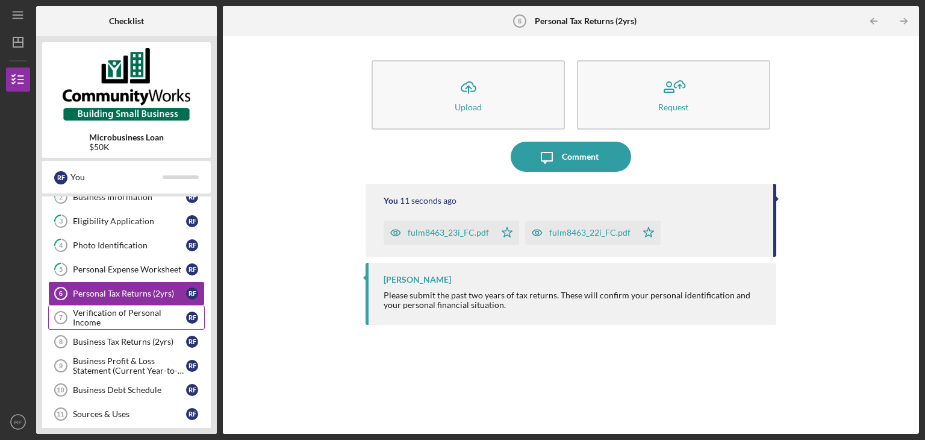
click at [134, 313] on div "Verification of Personal Income" at bounding box center [129, 317] width 113 height 19
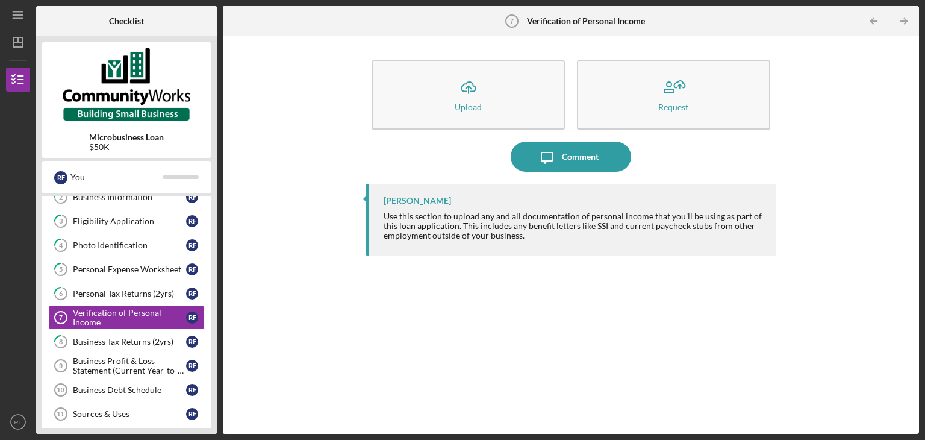
click at [701, 144] on div "Icon/Message Comment" at bounding box center [571, 157] width 411 height 30
click at [19, 20] on icon "Icon/Menu" at bounding box center [18, 15] width 27 height 27
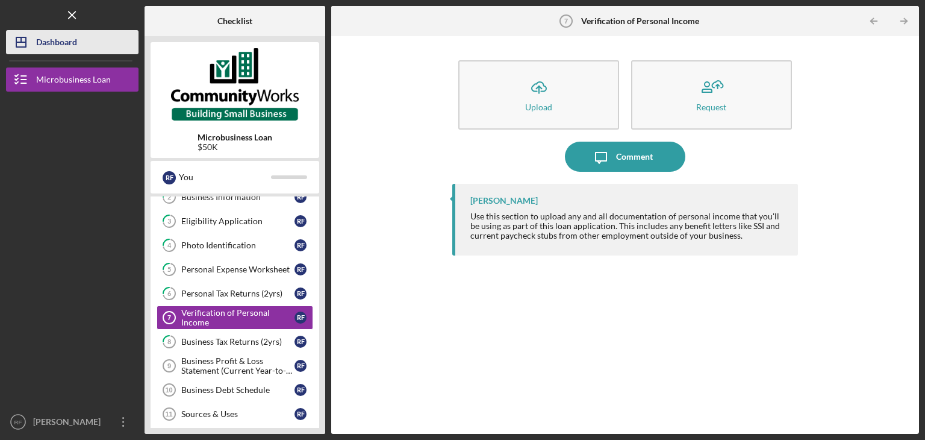
click at [74, 46] on div "Dashboard" at bounding box center [56, 43] width 41 height 27
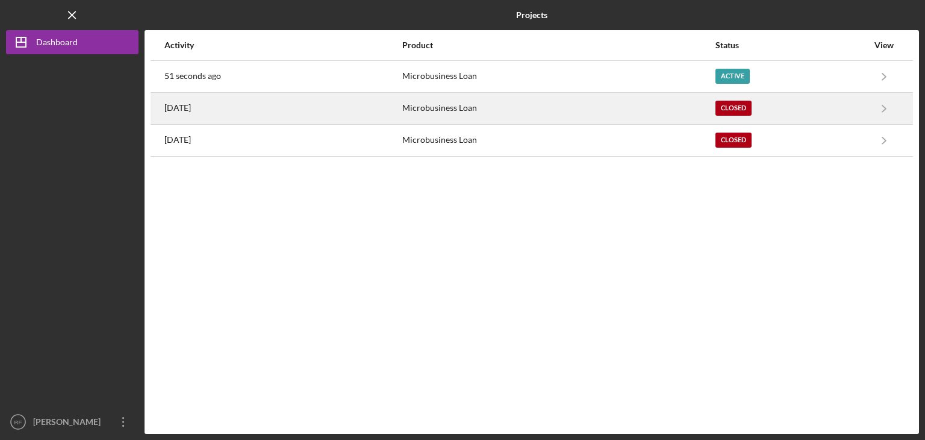
click at [191, 104] on time "[DATE]" at bounding box center [177, 108] width 27 height 10
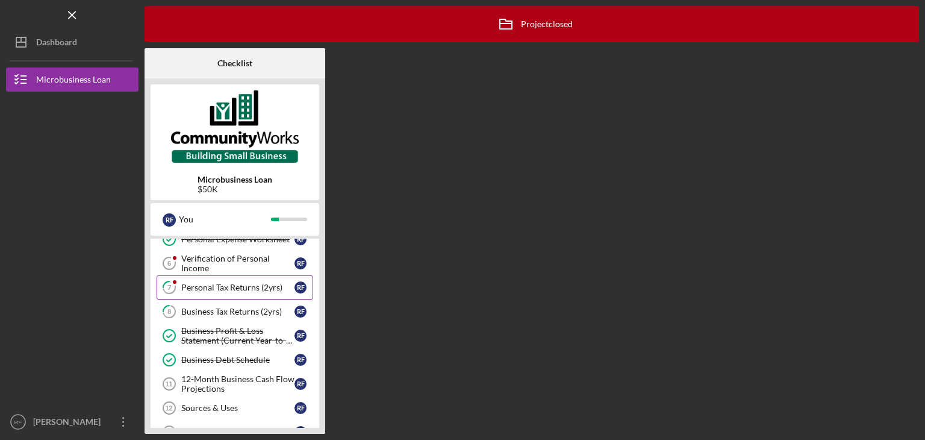
scroll to position [181, 0]
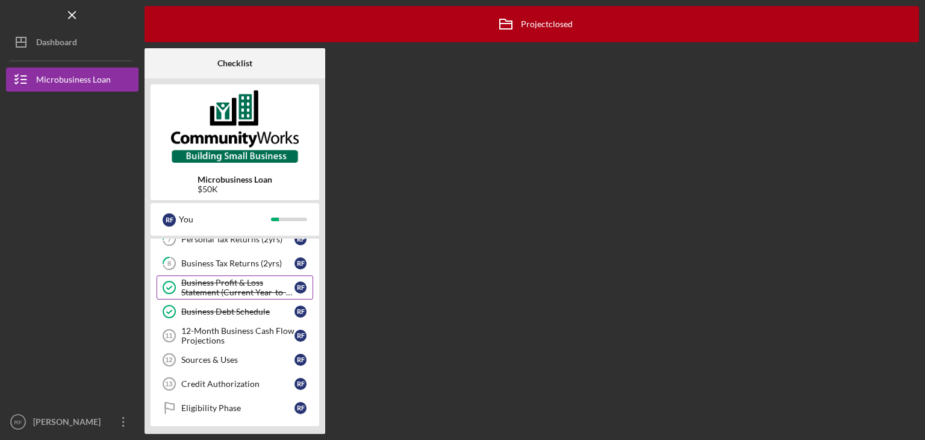
click at [254, 285] on div "Business Profit & Loss Statement (Current Year-to-Date)" at bounding box center [237, 287] width 113 height 19
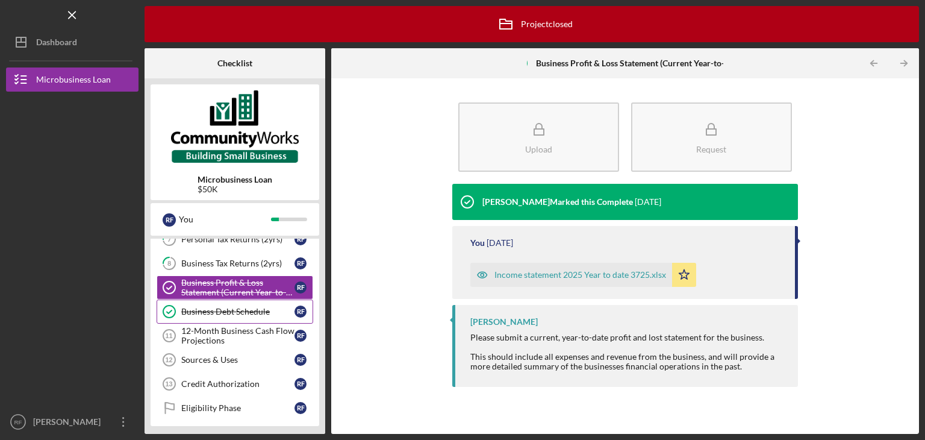
click at [229, 311] on div "Business Debt Schedule" at bounding box center [237, 312] width 113 height 10
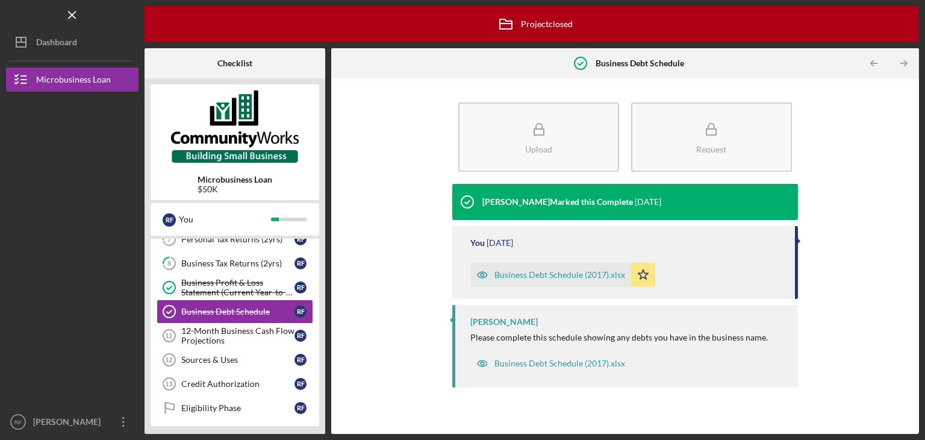
click at [530, 274] on div "Business Debt Schedule (2017).xlsx" at bounding box center [560, 275] width 131 height 10
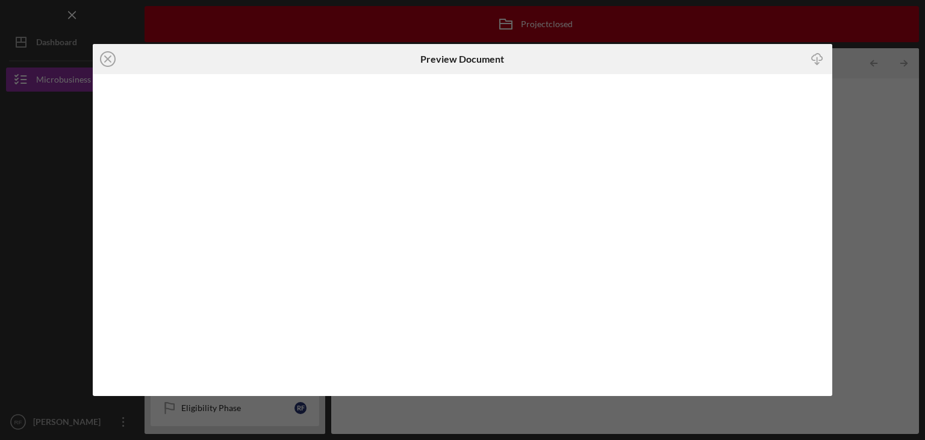
click at [815, 57] on icon "Icon/Download" at bounding box center [817, 59] width 27 height 27
click at [853, 131] on div "Icon/Close Preview Document Icon/Download" at bounding box center [462, 220] width 925 height 440
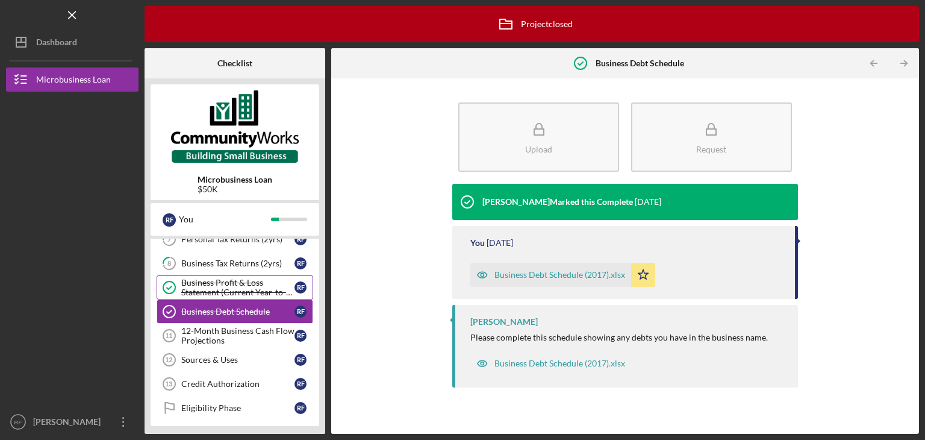
click at [236, 285] on div "Business Profit & Loss Statement (Current Year-to-Date)" at bounding box center [237, 287] width 113 height 19
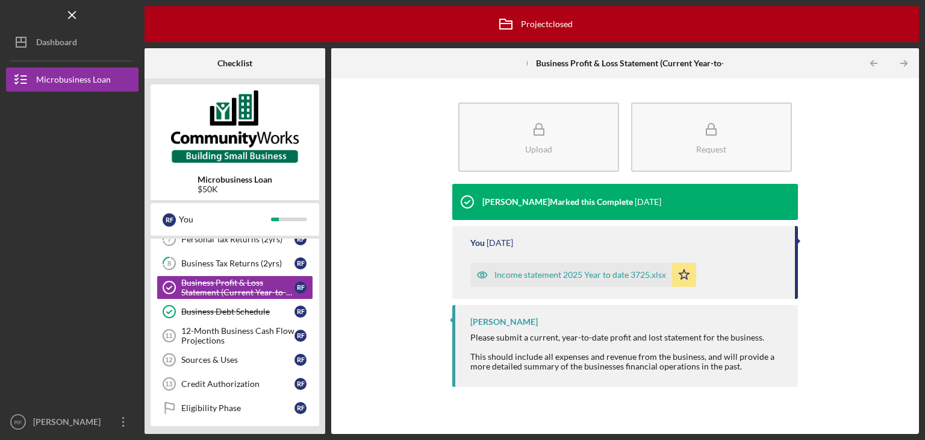
click at [643, 273] on div "Income statement 2025 Year to date 3725.xlsx" at bounding box center [581, 275] width 172 height 10
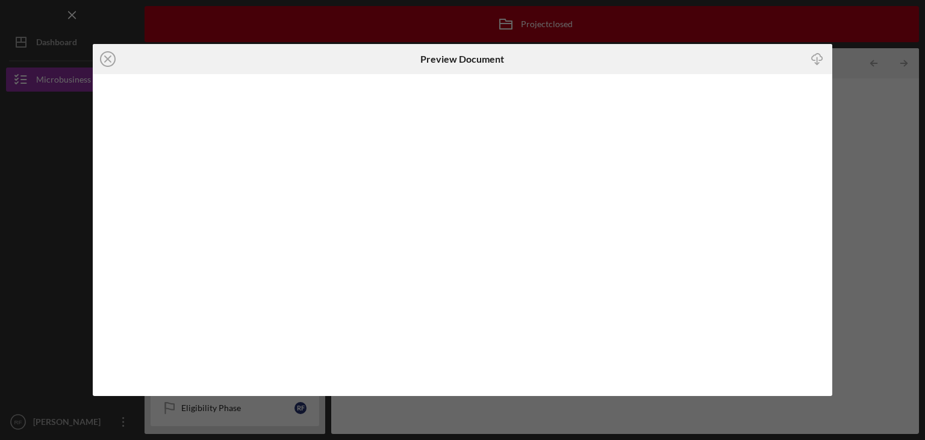
click at [822, 58] on icon "Icon/Download" at bounding box center [817, 59] width 27 height 27
click at [877, 143] on div "Icon/Close Preview Document Icon/Download" at bounding box center [462, 220] width 925 height 440
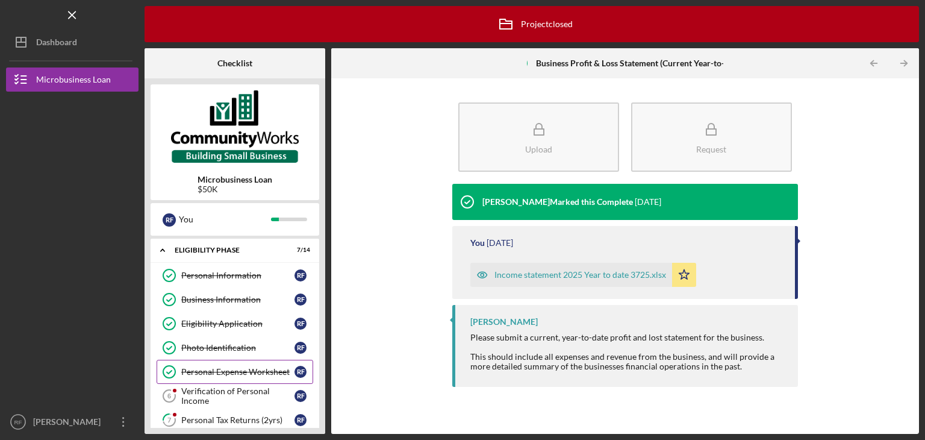
scroll to position [60, 0]
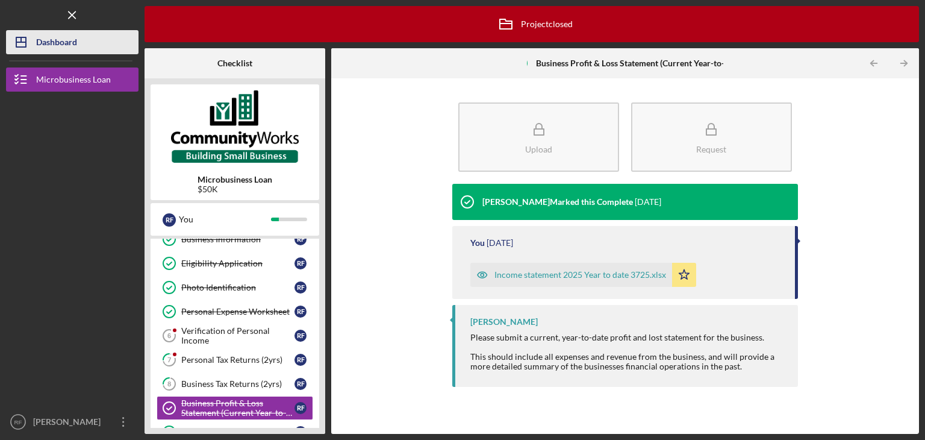
click at [48, 43] on div "Dashboard" at bounding box center [56, 43] width 41 height 27
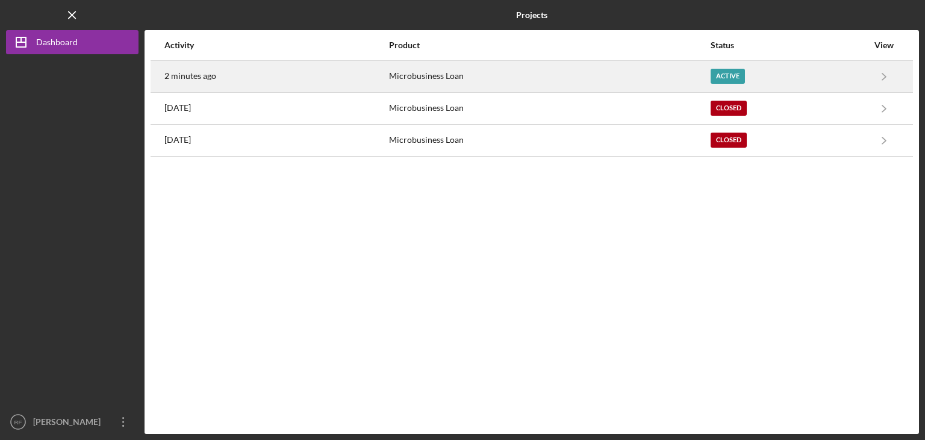
click at [222, 69] on div "2 minutes ago" at bounding box center [276, 76] width 224 height 30
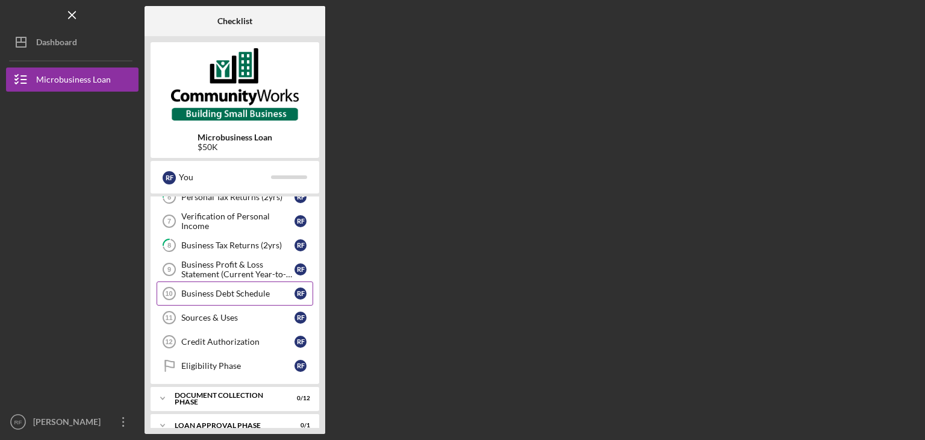
scroll to position [137, 0]
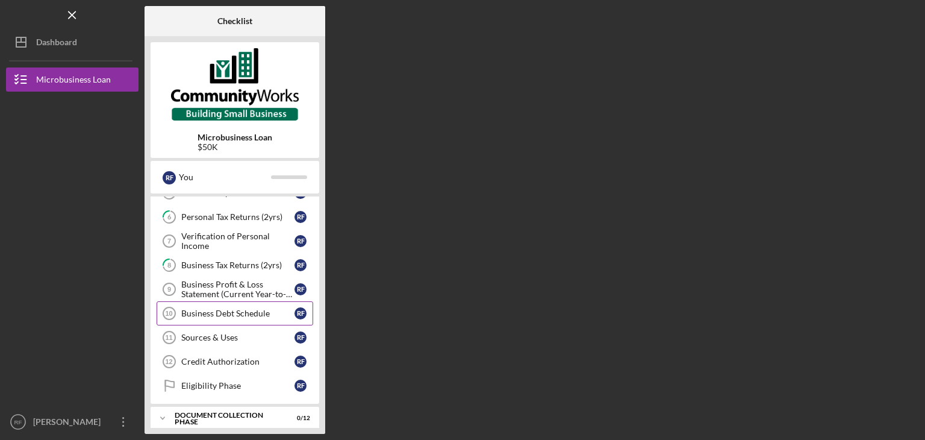
click at [231, 308] on div "Business Debt Schedule" at bounding box center [237, 313] width 113 height 10
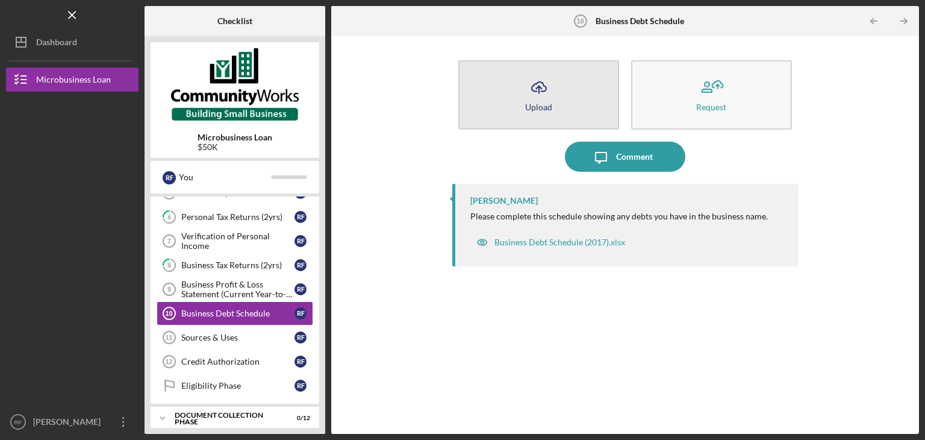
click at [554, 114] on button "Icon/Upload Upload" at bounding box center [538, 94] width 161 height 69
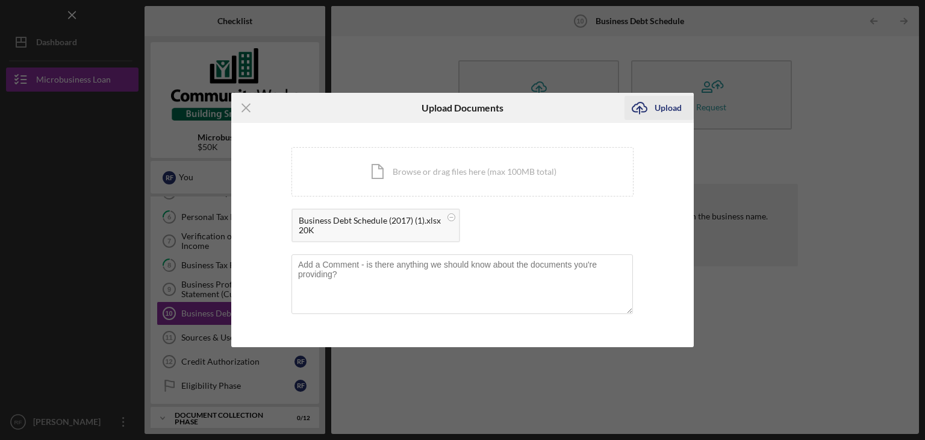
click at [668, 110] on div "Upload" at bounding box center [668, 108] width 27 height 24
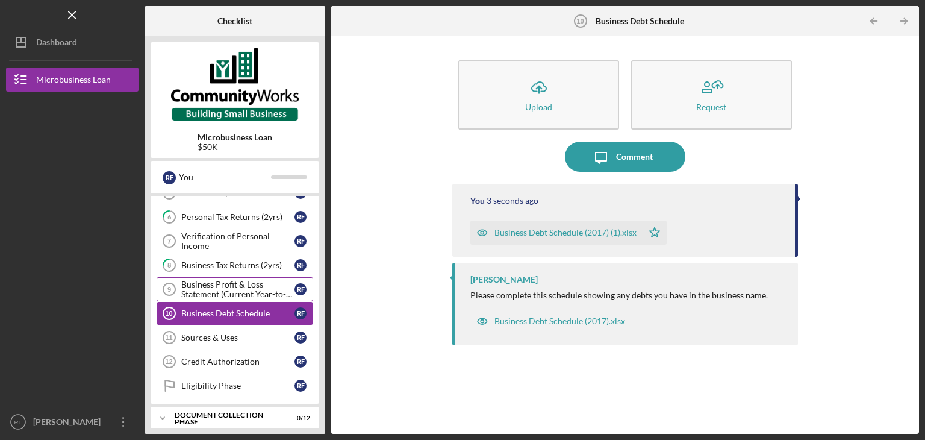
click at [251, 280] on div "Business Profit & Loss Statement (Current Year-to-Date)" at bounding box center [237, 289] width 113 height 19
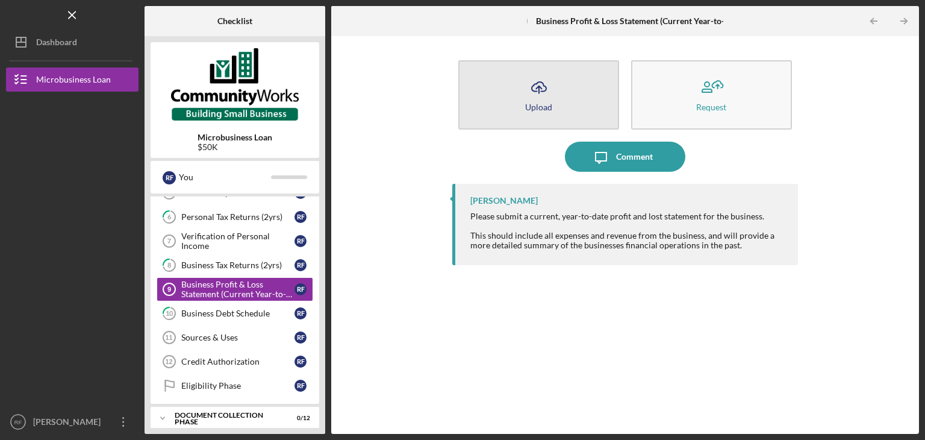
click at [535, 95] on icon "Icon/Upload" at bounding box center [539, 87] width 30 height 30
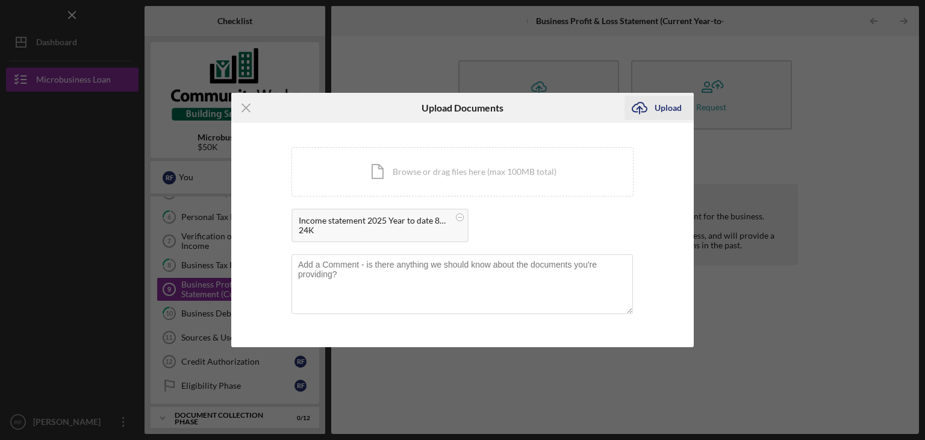
click at [655, 102] on div "Upload" at bounding box center [668, 108] width 27 height 24
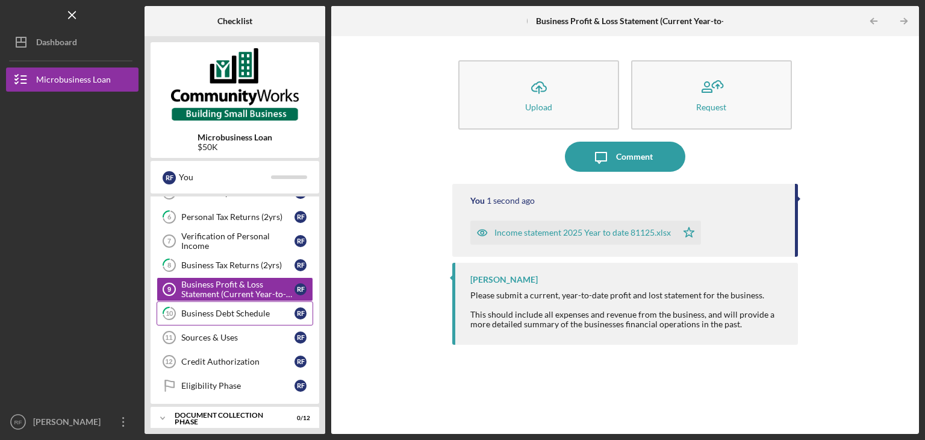
click at [261, 313] on div "Business Debt Schedule" at bounding box center [237, 313] width 113 height 10
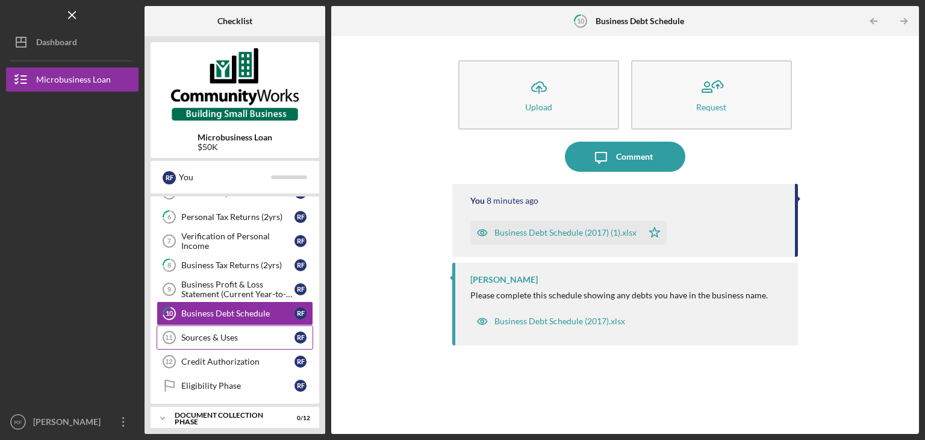
click at [225, 333] on div "Sources & Uses" at bounding box center [237, 338] width 113 height 10
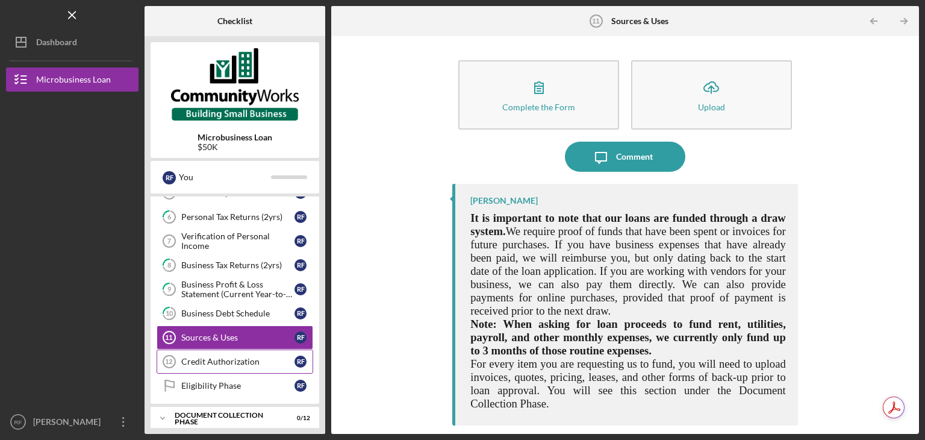
click at [203, 365] on link "Credit Authorization 12 Credit Authorization R F" at bounding box center [235, 361] width 157 height 24
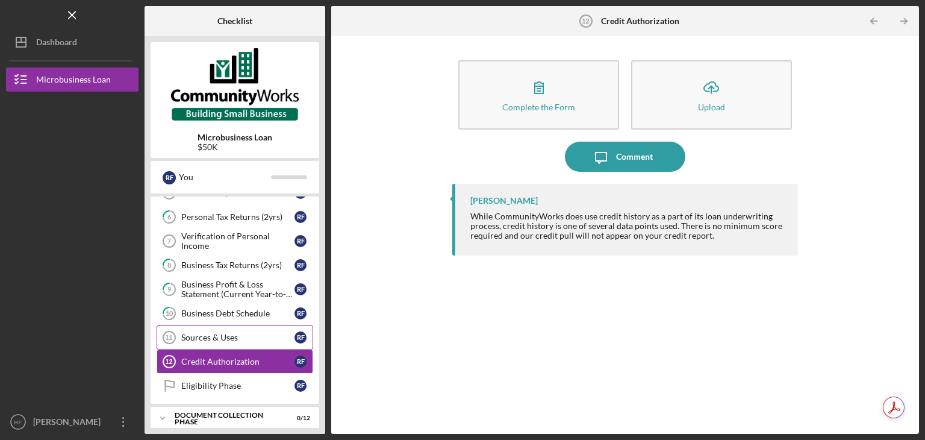
click at [207, 343] on link "Sources & Uses 11 Sources & Uses R F" at bounding box center [235, 337] width 157 height 24
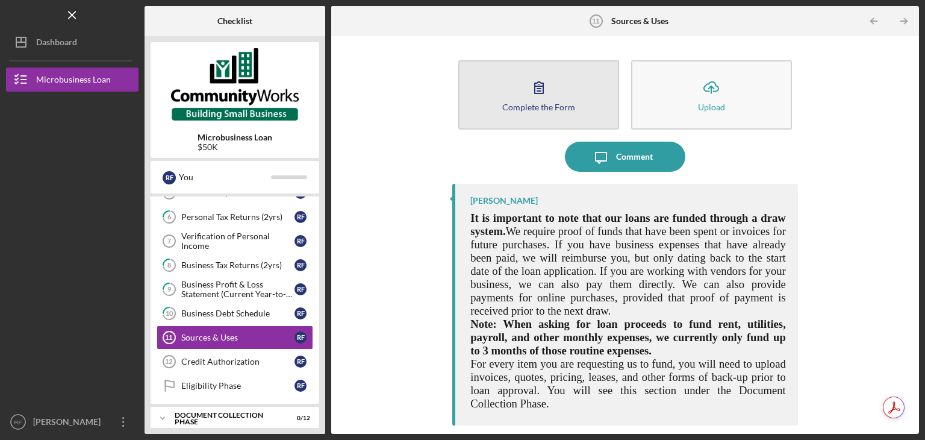
click at [552, 87] on icon "button" at bounding box center [539, 87] width 30 height 30
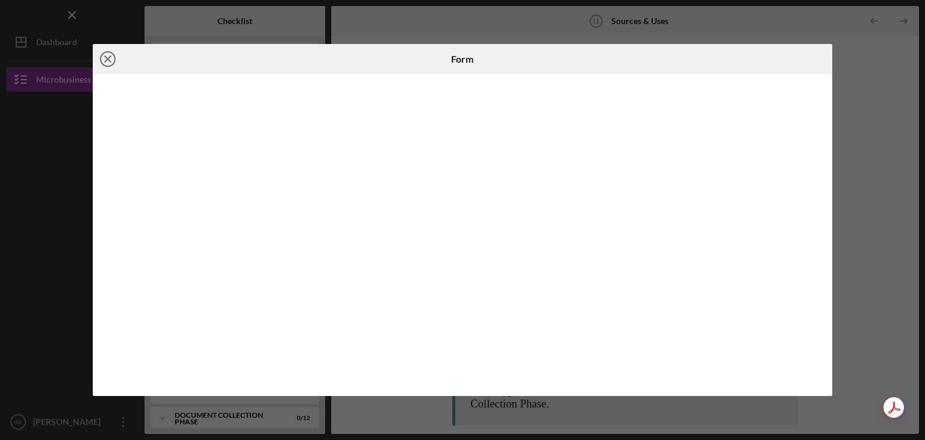
click at [106, 58] on line at bounding box center [108, 59] width 6 height 6
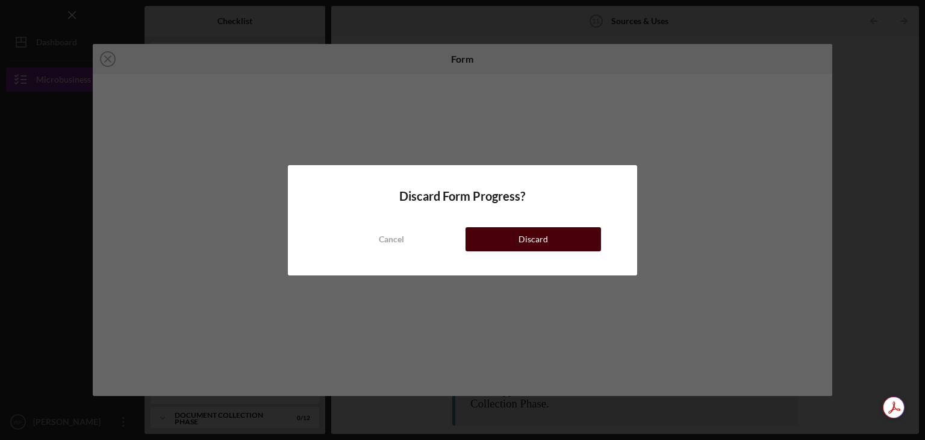
click at [518, 236] on button "Discard" at bounding box center [534, 239] width 136 height 24
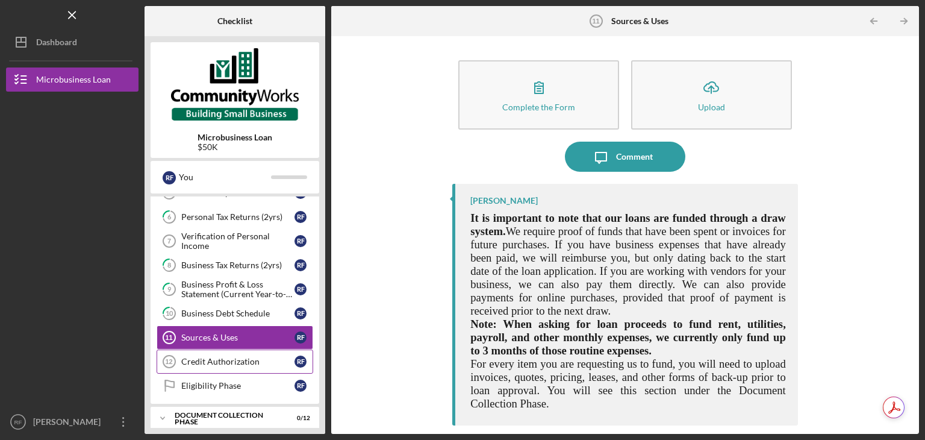
click at [234, 360] on div "Credit Authorization" at bounding box center [237, 362] width 113 height 10
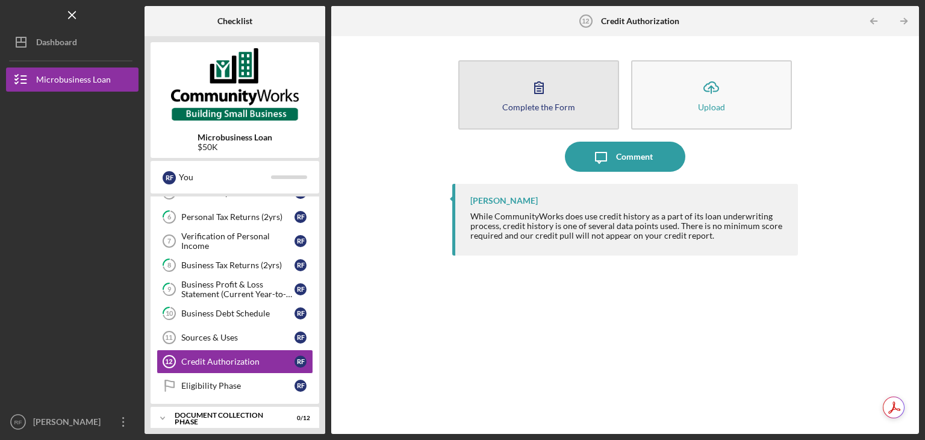
click at [527, 100] on icon "button" at bounding box center [539, 87] width 30 height 30
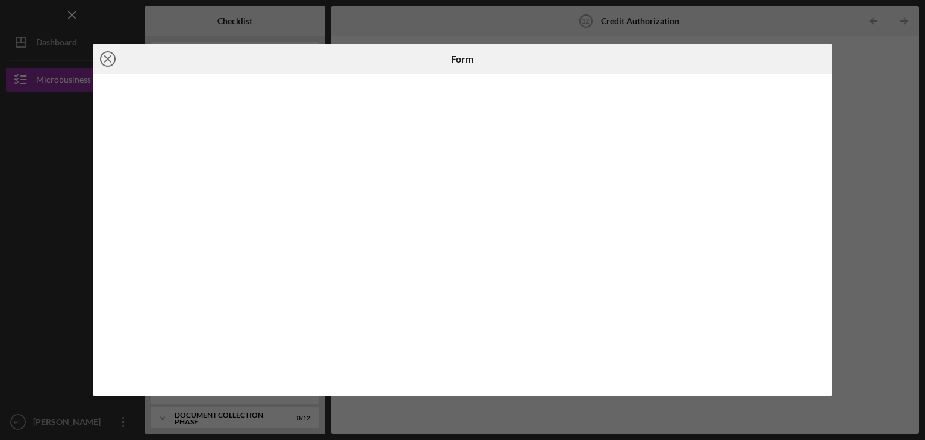
click at [111, 66] on icon "Icon/Close" at bounding box center [108, 59] width 30 height 30
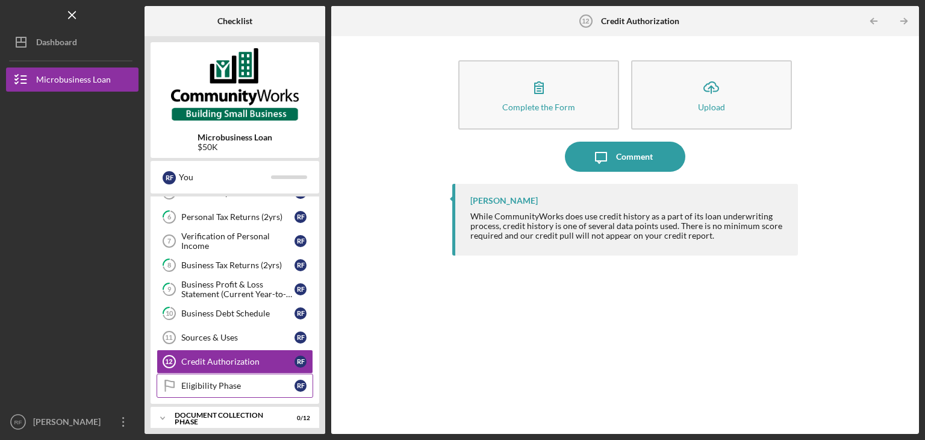
click at [252, 388] on link "Eligibility Phase Eligibility Phase R F" at bounding box center [235, 386] width 157 height 24
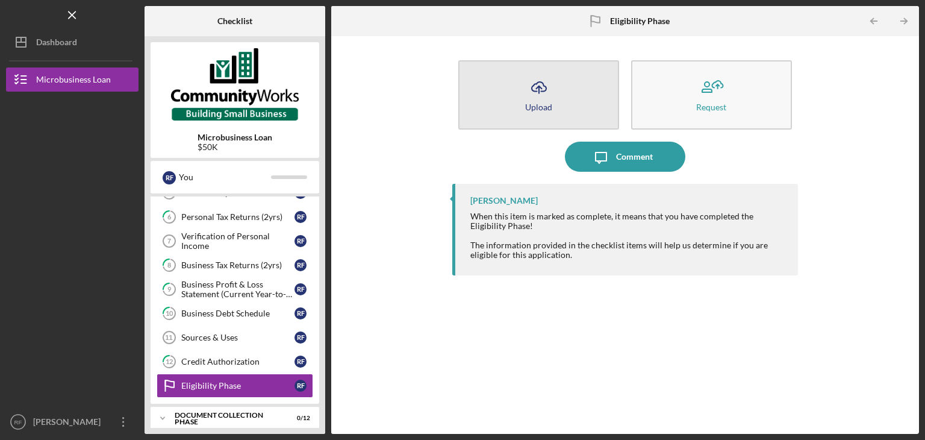
click at [537, 102] on div "Upload" at bounding box center [538, 106] width 27 height 9
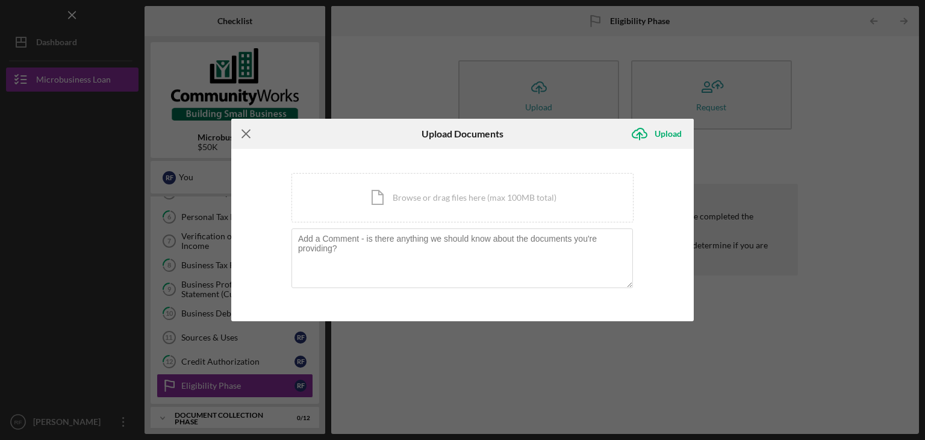
click at [252, 138] on icon "Icon/Menu Close" at bounding box center [246, 134] width 30 height 30
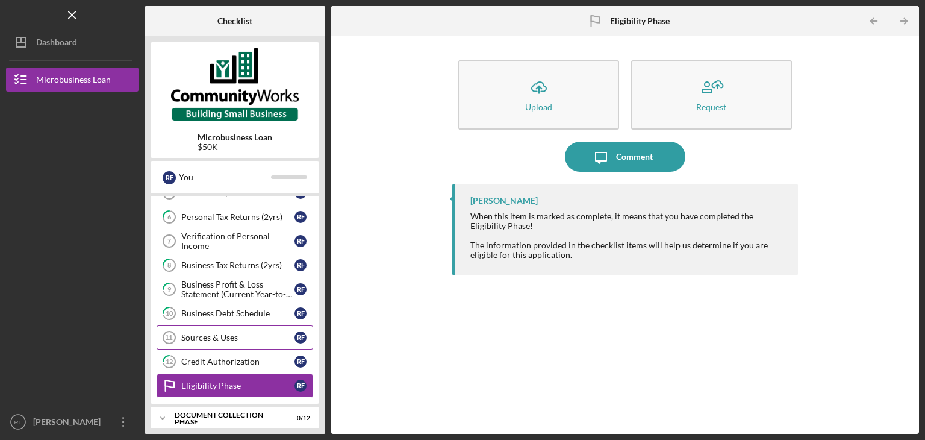
click at [231, 334] on div "Sources & Uses" at bounding box center [237, 338] width 113 height 10
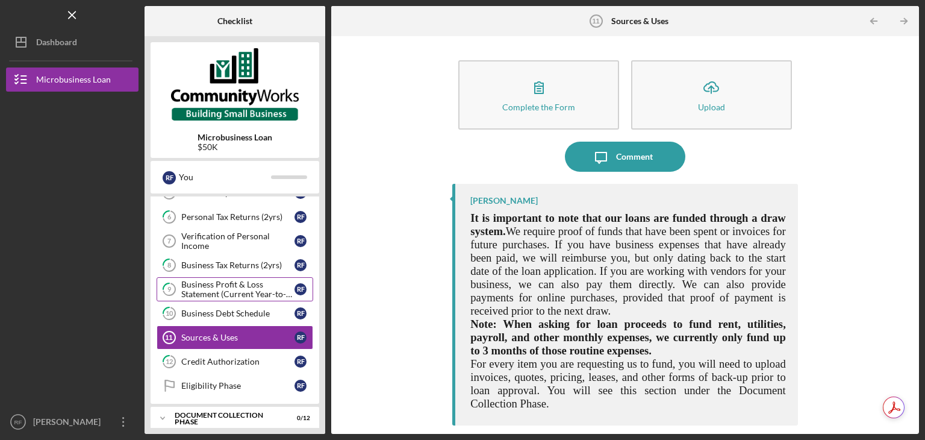
scroll to position [77, 0]
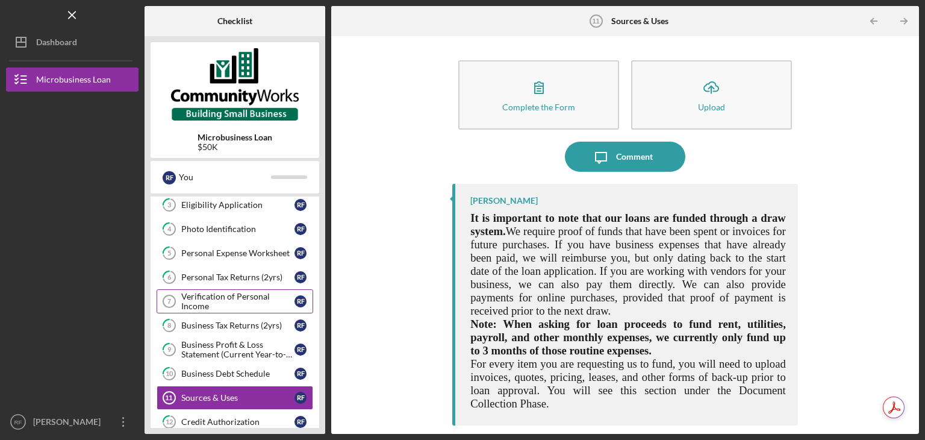
click at [221, 302] on div "Verification of Personal Income" at bounding box center [237, 301] width 113 height 19
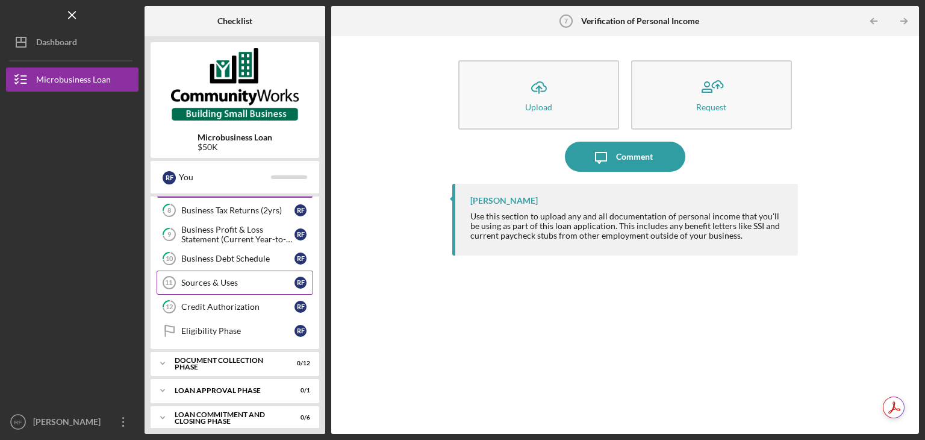
scroll to position [197, 0]
